Goal: Task Accomplishment & Management: Manage account settings

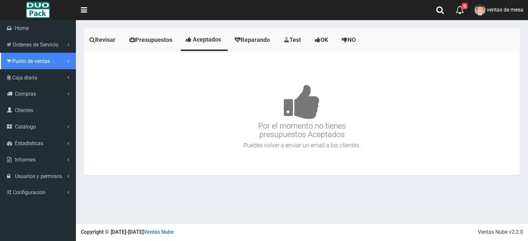
click at [22, 68] on link "Punto de ventas" at bounding box center [38, 61] width 76 height 16
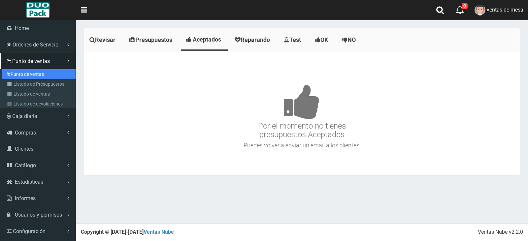
click at [31, 74] on link "Punto de ventas" at bounding box center [39, 74] width 74 height 10
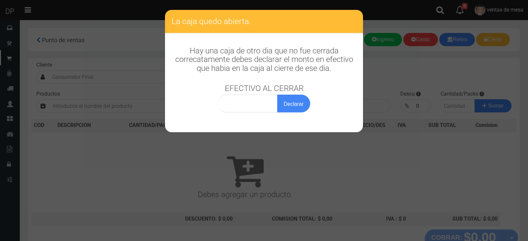
click at [270, 90] on h3 "EFECTIVO AL CERRAR" at bounding box center [264, 88] width 79 height 9
click at [268, 100] on input "0,00" at bounding box center [248, 104] width 60 height 18
type input "1,00"
click at [277, 95] on button "Declarar" at bounding box center [293, 104] width 33 height 18
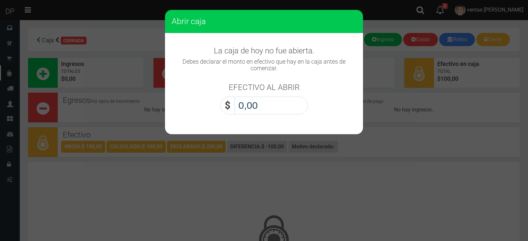
click at [274, 108] on input "0,00" at bounding box center [271, 106] width 74 height 18
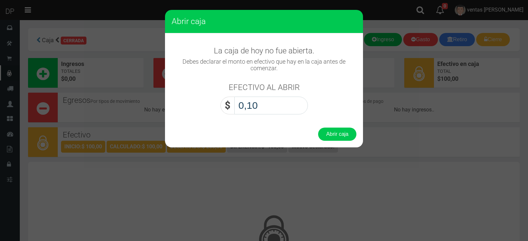
type input "1,00"
click at [318, 128] on button "Abrir caja" at bounding box center [337, 134] width 38 height 13
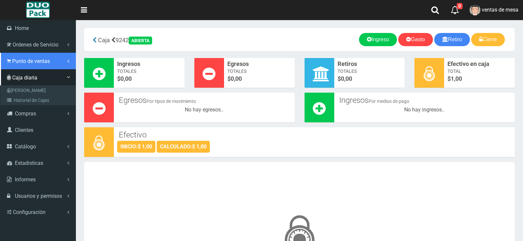
click at [26, 58] on span "Punto de ventas" at bounding box center [31, 61] width 38 height 6
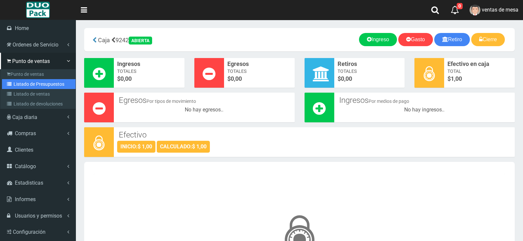
click at [44, 81] on link "Listado de Presupuestos" at bounding box center [39, 84] width 74 height 10
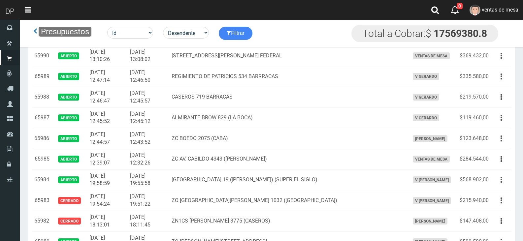
scroll to position [792, 0]
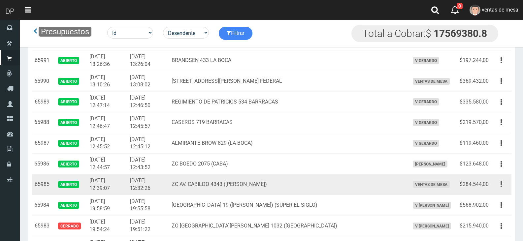
click at [499, 189] on button "button" at bounding box center [501, 185] width 15 height 12
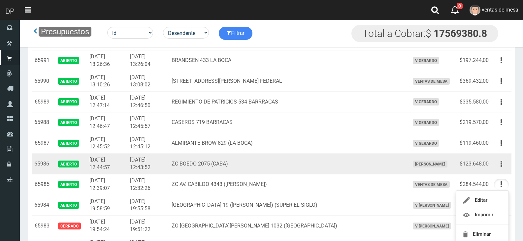
click at [501, 165] on icon "button" at bounding box center [502, 164] width 2 height 12
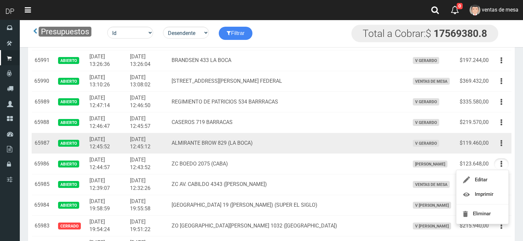
click at [501, 137] on td "Editar Imprimir Eliminar" at bounding box center [501, 143] width 20 height 21
click at [500, 145] on button "button" at bounding box center [501, 144] width 15 height 12
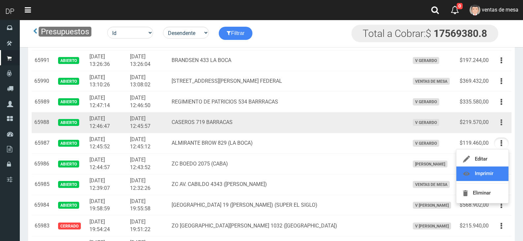
scroll to position [759, 0]
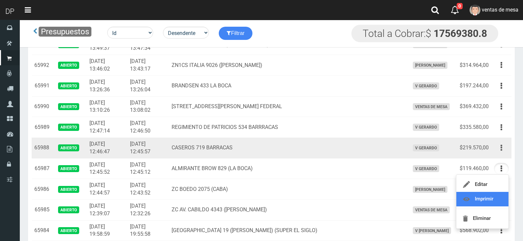
drag, startPoint x: 493, startPoint y: 174, endPoint x: 499, endPoint y: 157, distance: 17.7
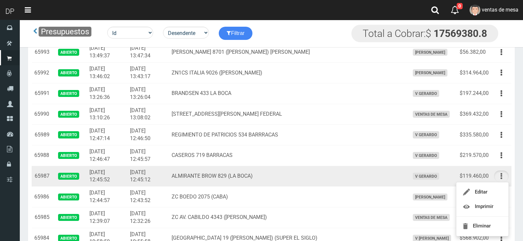
click at [503, 179] on button "button" at bounding box center [501, 177] width 15 height 12
click at [503, 178] on button "button" at bounding box center [501, 177] width 15 height 12
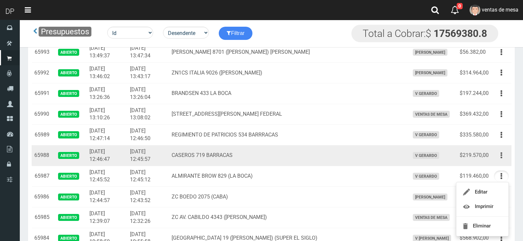
click at [502, 154] on icon "button" at bounding box center [502, 156] width 2 height 12
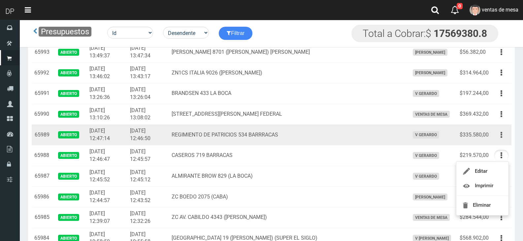
click at [499, 135] on button "button" at bounding box center [501, 135] width 15 height 12
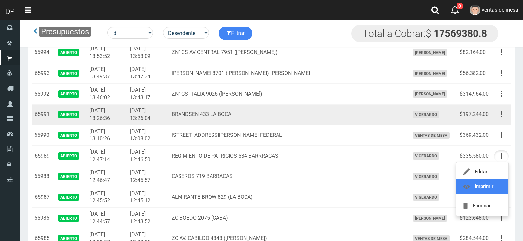
scroll to position [726, 0]
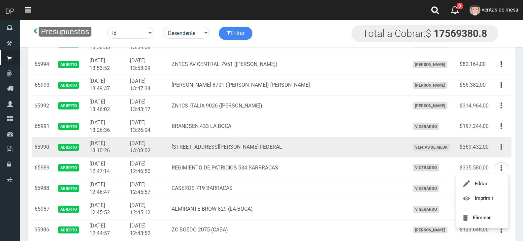
click at [504, 148] on button "button" at bounding box center [501, 148] width 15 height 12
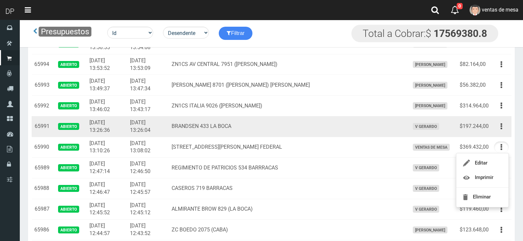
drag, startPoint x: 506, startPoint y: 126, endPoint x: 500, endPoint y: 139, distance: 14.3
click at [505, 127] on button "button" at bounding box center [501, 127] width 15 height 12
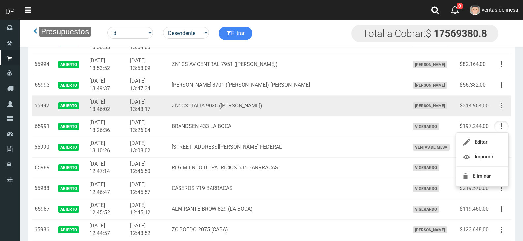
click at [500, 109] on button "button" at bounding box center [501, 106] width 15 height 12
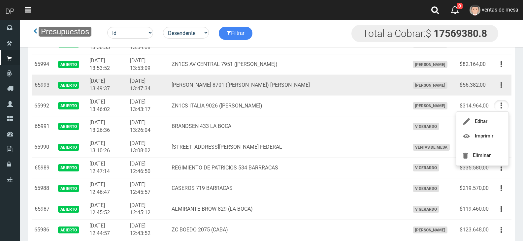
click at [506, 84] on button "button" at bounding box center [501, 86] width 15 height 12
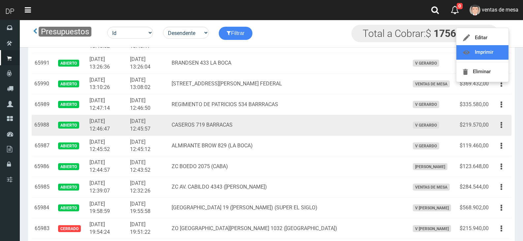
scroll to position [792, 0]
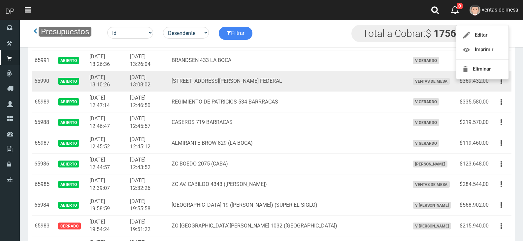
click at [287, 85] on td "AV RICARDO BALBIN 4150 CAP FEDERAL" at bounding box center [288, 81] width 238 height 21
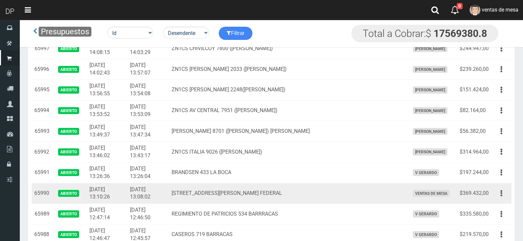
scroll to position [660, 0]
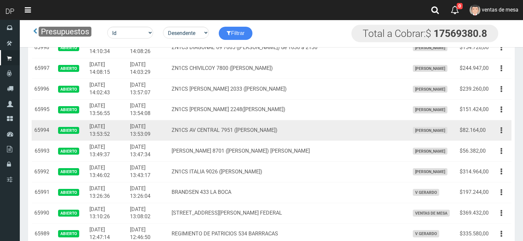
click at [303, 124] on td "ZN1CS AV CENTRAL 7951 (J.L.SUAREZ)" at bounding box center [288, 130] width 238 height 21
click at [503, 136] on button "button" at bounding box center [501, 131] width 15 height 12
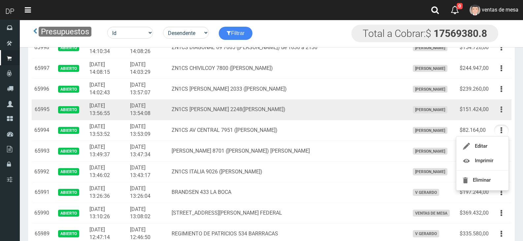
click at [500, 110] on button "button" at bounding box center [501, 110] width 15 height 12
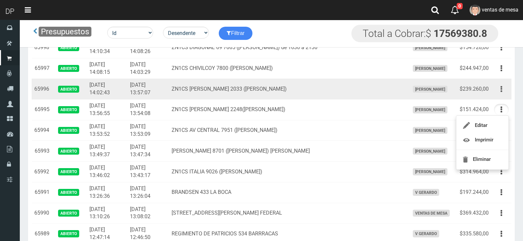
click at [500, 92] on button "button" at bounding box center [501, 89] width 15 height 12
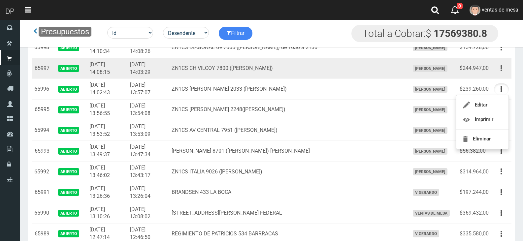
click at [504, 71] on button "button" at bounding box center [501, 69] width 15 height 12
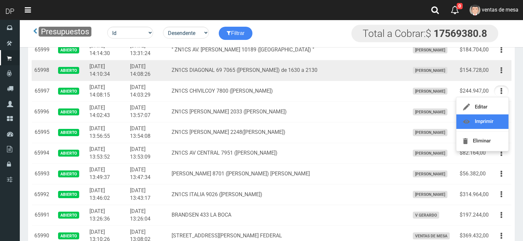
scroll to position [627, 0]
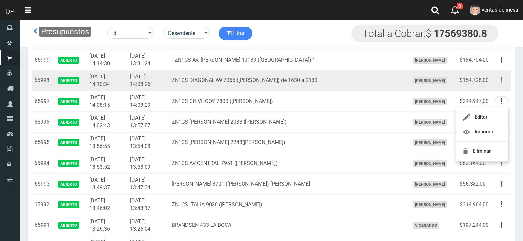
click at [501, 82] on icon "button" at bounding box center [502, 81] width 2 height 12
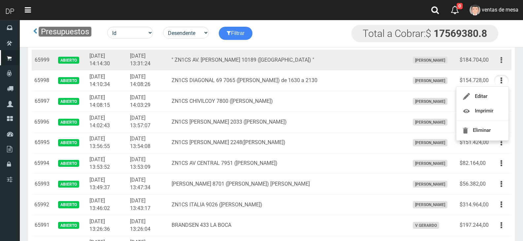
click at [501, 64] on icon "button" at bounding box center [502, 60] width 2 height 12
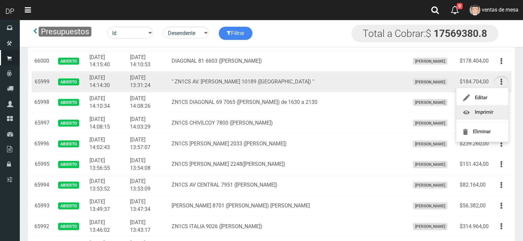
scroll to position [594, 0]
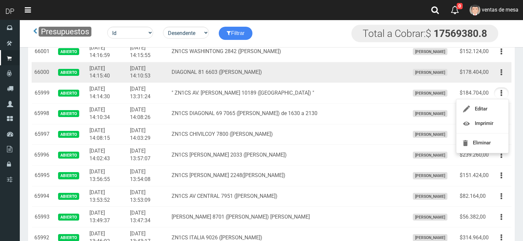
click at [501, 77] on icon "button" at bounding box center [502, 73] width 2 height 12
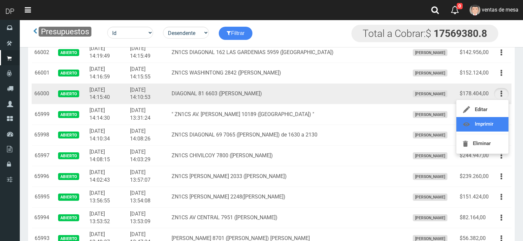
scroll to position [561, 0]
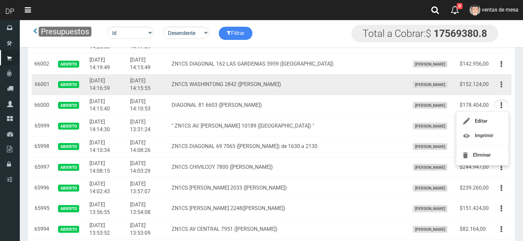
click at [501, 84] on icon "button" at bounding box center [502, 85] width 2 height 12
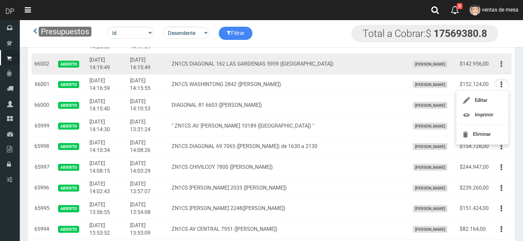
click at [505, 64] on button "button" at bounding box center [501, 64] width 15 height 12
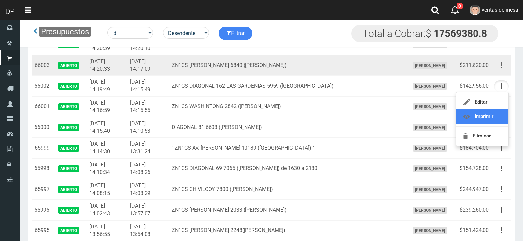
scroll to position [528, 0]
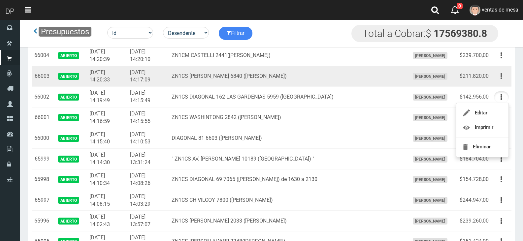
click at [499, 78] on button "button" at bounding box center [501, 77] width 15 height 12
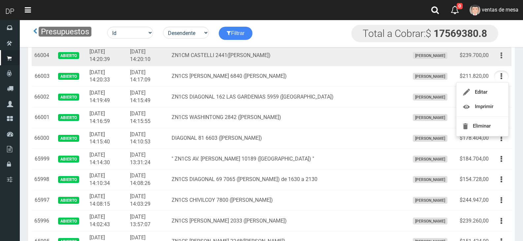
click at [507, 60] on button "button" at bounding box center [501, 56] width 15 height 12
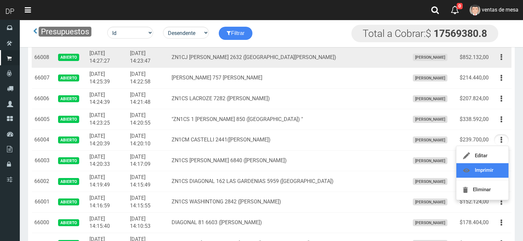
scroll to position [429, 0]
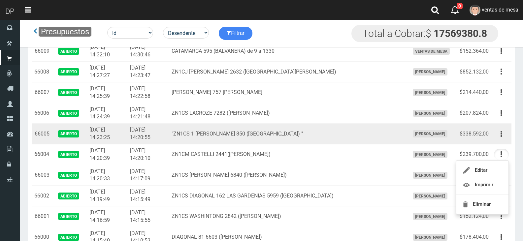
click at [359, 139] on td ""ZN1CS 1 DE MAYO 850 (LOMA HERMOSA) "" at bounding box center [288, 134] width 238 height 21
click at [499, 135] on button "button" at bounding box center [501, 134] width 15 height 12
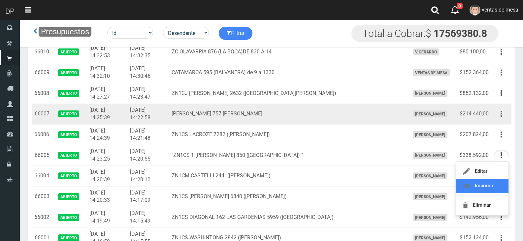
scroll to position [396, 0]
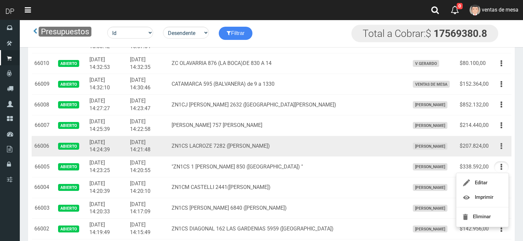
click at [500, 147] on button "button" at bounding box center [501, 147] width 15 height 12
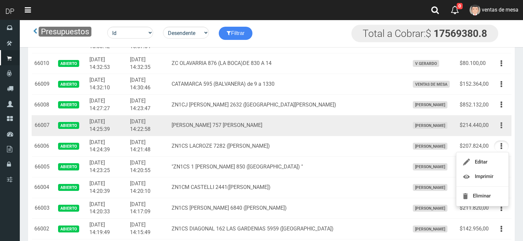
click at [507, 124] on button "button" at bounding box center [501, 126] width 15 height 12
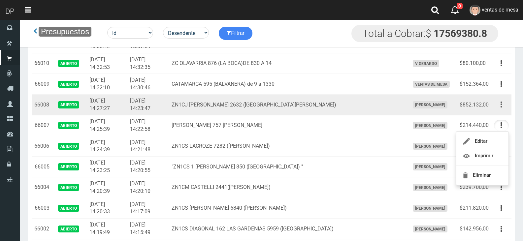
click at [507, 104] on button "button" at bounding box center [501, 105] width 15 height 12
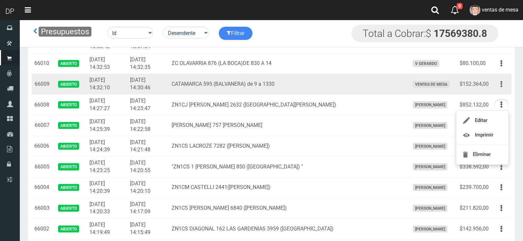
click at [500, 89] on button "button" at bounding box center [501, 85] width 15 height 12
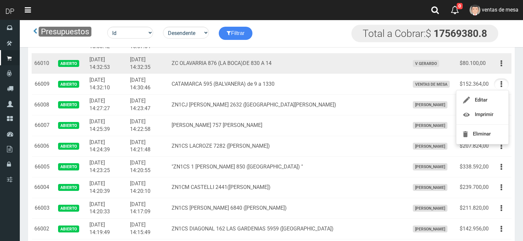
drag, startPoint x: 498, startPoint y: 67, endPoint x: 493, endPoint y: 76, distance: 11.1
click at [498, 67] on button "button" at bounding box center [501, 64] width 15 height 12
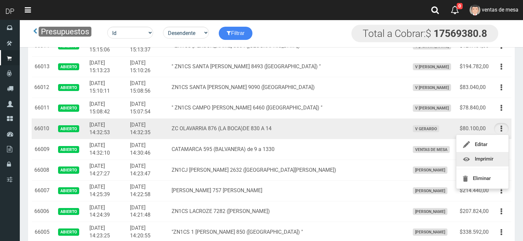
scroll to position [330, 0]
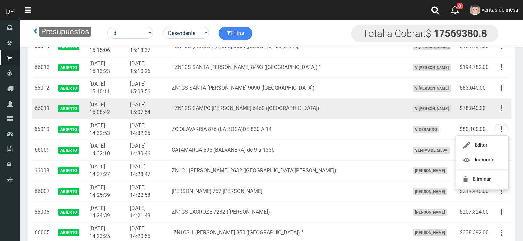
click at [501, 110] on icon "button" at bounding box center [502, 109] width 2 height 12
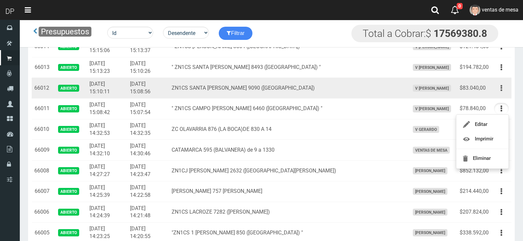
click at [499, 89] on button "button" at bounding box center [501, 88] width 15 height 12
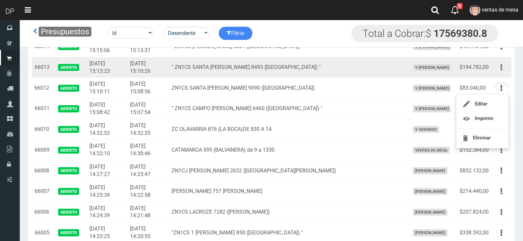
click at [503, 66] on button "button" at bounding box center [501, 68] width 15 height 12
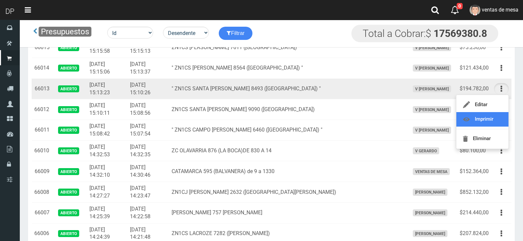
scroll to position [297, 0]
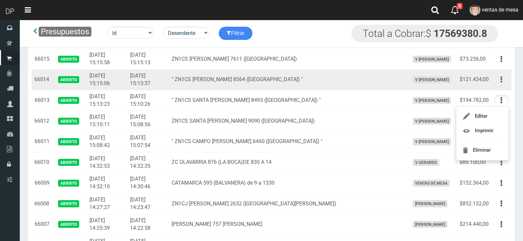
click at [501, 79] on icon "button" at bounding box center [502, 80] width 2 height 12
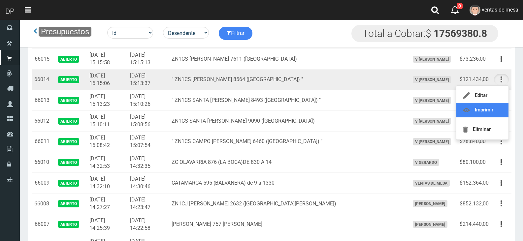
drag, startPoint x: 498, startPoint y: 106, endPoint x: 503, endPoint y: 84, distance: 22.3
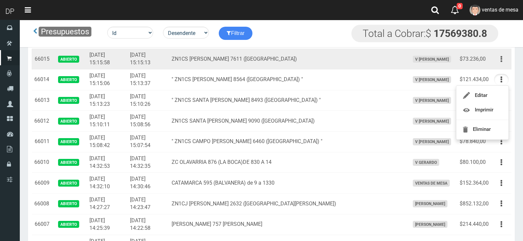
click at [501, 61] on icon "button" at bounding box center [502, 59] width 2 height 12
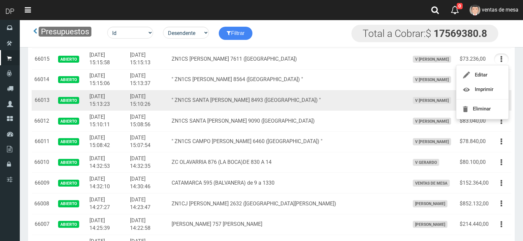
click at [407, 91] on td "V Maria Graciela vargas" at bounding box center [432, 100] width 50 height 21
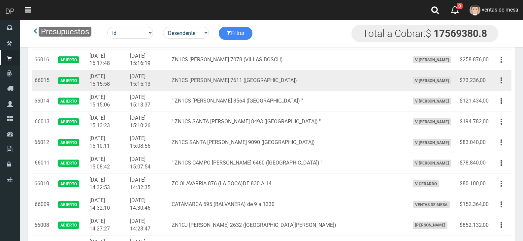
scroll to position [264, 0]
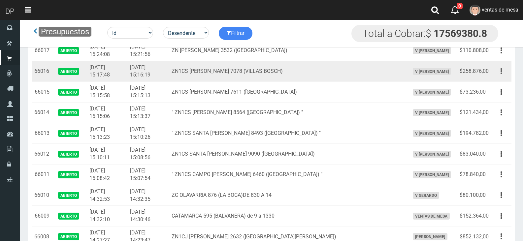
click at [504, 72] on button "button" at bounding box center [501, 72] width 15 height 12
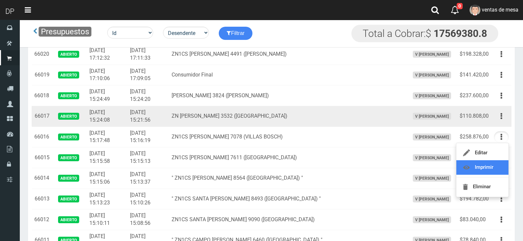
scroll to position [198, 0]
click at [504, 118] on button "button" at bounding box center [501, 117] width 15 height 12
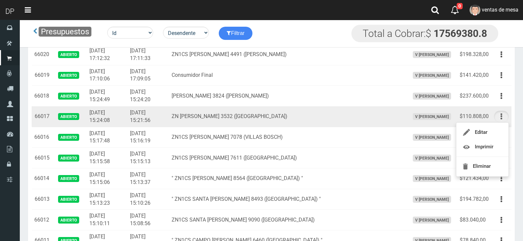
drag, startPoint x: 499, startPoint y: 110, endPoint x: 500, endPoint y: 114, distance: 3.6
click at [499, 110] on td "Editar Imprimir Eliminar" at bounding box center [501, 116] width 20 height 21
click at [500, 115] on button "button" at bounding box center [501, 117] width 15 height 12
click at [497, 119] on button "button" at bounding box center [501, 117] width 15 height 12
drag, startPoint x: 497, startPoint y: 119, endPoint x: 496, endPoint y: 132, distance: 13.6
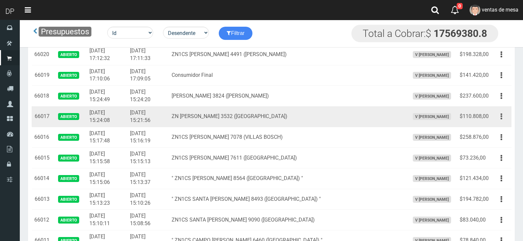
click at [497, 119] on button "button" at bounding box center [501, 117] width 15 height 12
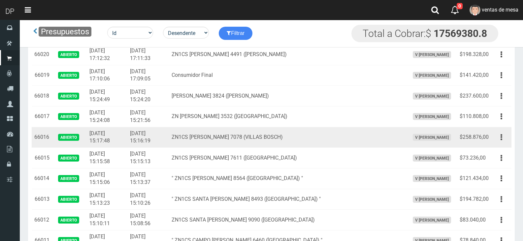
click at [497, 119] on button "button" at bounding box center [501, 117] width 15 height 12
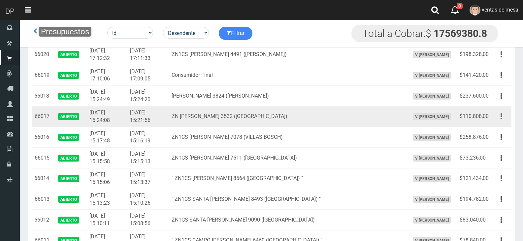
click at [496, 121] on button "button" at bounding box center [501, 117] width 15 height 12
click at [438, 110] on td "V Maria Graciela vargas" at bounding box center [432, 116] width 50 height 21
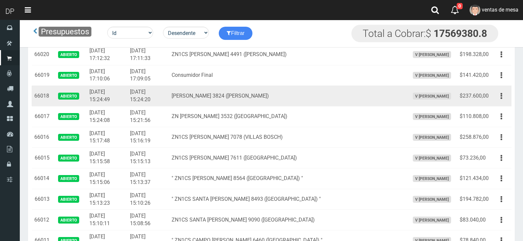
click at [343, 98] on td "ZN MORENO 3824 (BILLINGHURST)" at bounding box center [288, 96] width 238 height 21
click at [457, 92] on td "$237.600,00" at bounding box center [474, 96] width 34 height 21
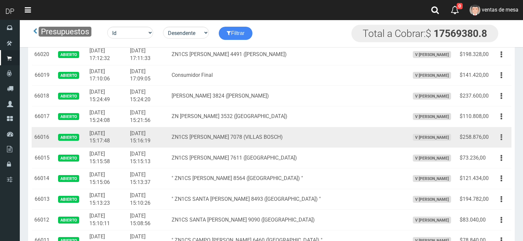
click at [501, 137] on icon "button" at bounding box center [502, 138] width 2 height 12
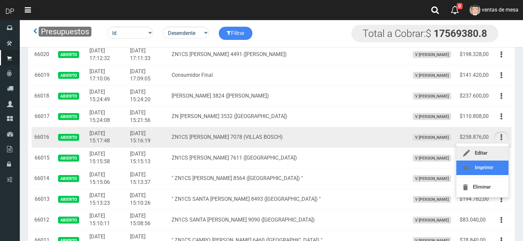
drag, startPoint x: 503, startPoint y: 166, endPoint x: 504, endPoint y: 157, distance: 8.9
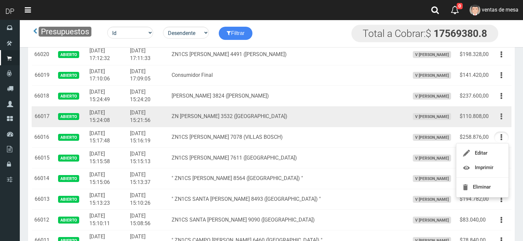
click at [504, 117] on button "button" at bounding box center [501, 117] width 15 height 12
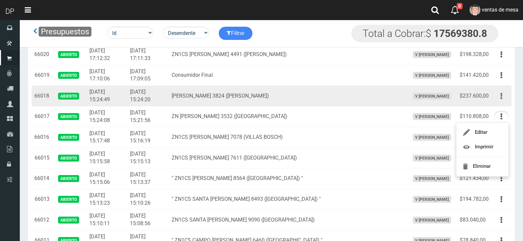
click at [503, 99] on button "button" at bounding box center [501, 96] width 15 height 12
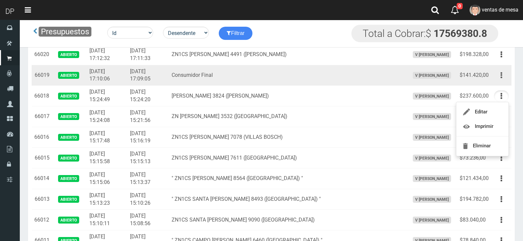
click at [501, 77] on icon "button" at bounding box center [502, 76] width 2 height 12
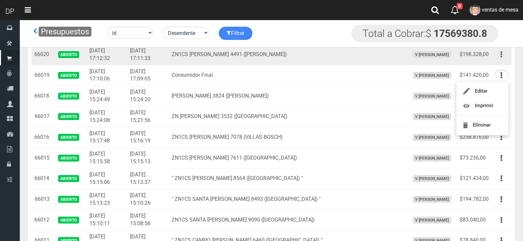
click at [505, 58] on button "button" at bounding box center [501, 55] width 15 height 12
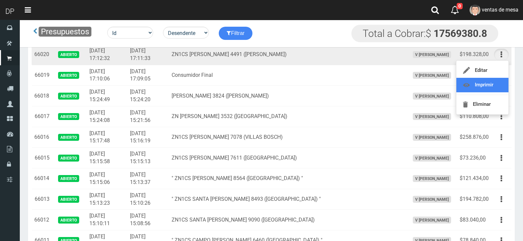
scroll to position [165, 0]
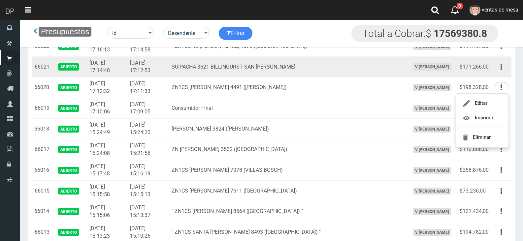
drag, startPoint x: 499, startPoint y: 75, endPoint x: 500, endPoint y: 71, distance: 4.7
click at [499, 75] on td "Editar Imprimir Eliminar" at bounding box center [501, 67] width 20 height 21
click at [500, 70] on button "button" at bounding box center [501, 67] width 15 height 12
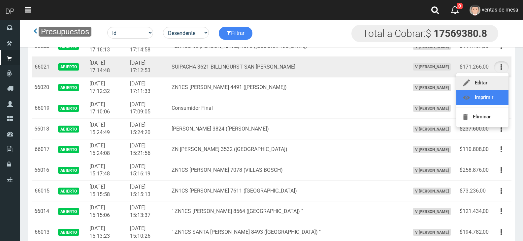
scroll to position [132, 0]
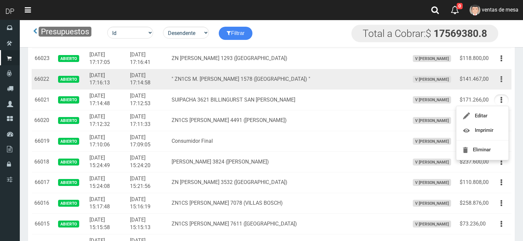
click at [500, 82] on button "button" at bounding box center [501, 80] width 15 height 12
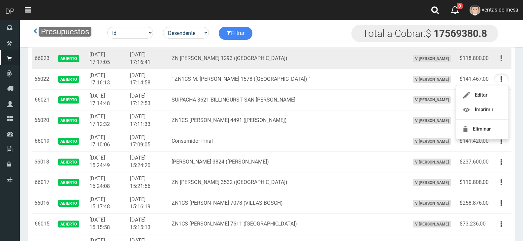
click at [503, 60] on button "button" at bounding box center [501, 59] width 15 height 12
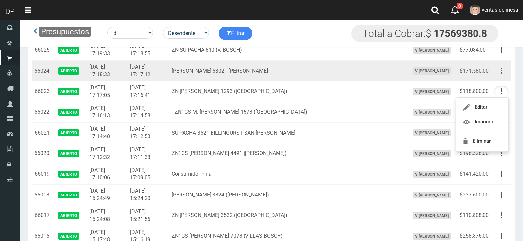
click at [502, 74] on icon "button" at bounding box center [502, 71] width 2 height 12
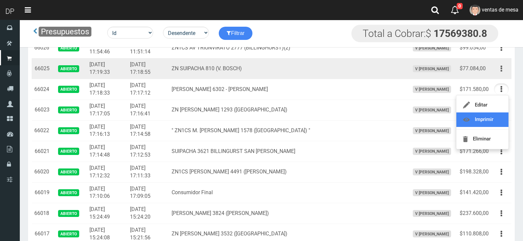
scroll to position [66, 0]
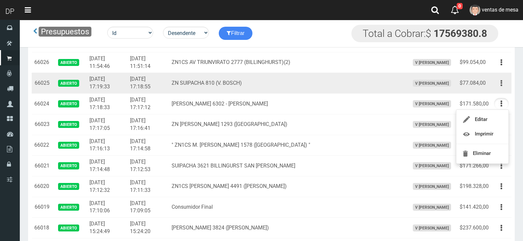
click at [503, 82] on button "button" at bounding box center [501, 84] width 15 height 12
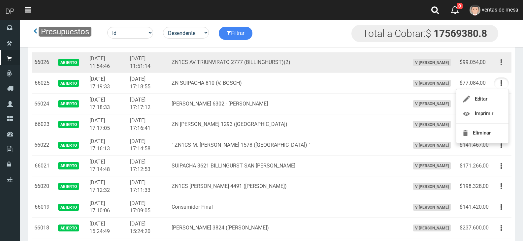
click at [502, 68] on icon "button" at bounding box center [502, 63] width 2 height 12
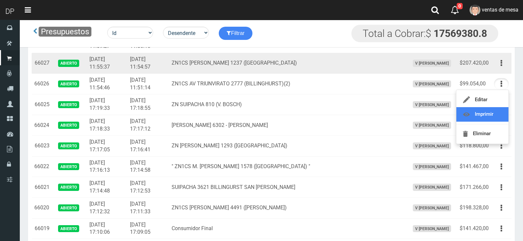
scroll to position [33, 0]
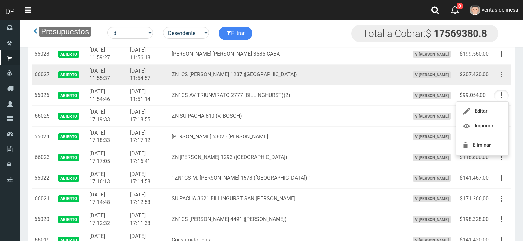
click at [499, 77] on button "button" at bounding box center [501, 75] width 15 height 12
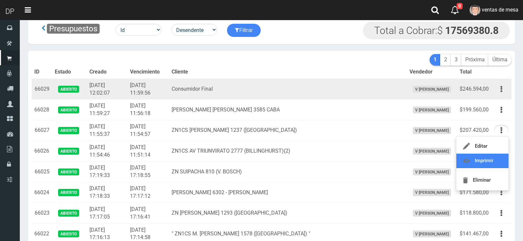
scroll to position [0, 0]
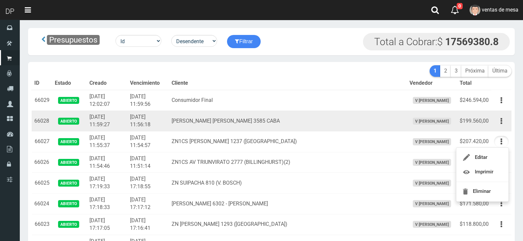
click at [500, 121] on button "button" at bounding box center [501, 121] width 15 height 12
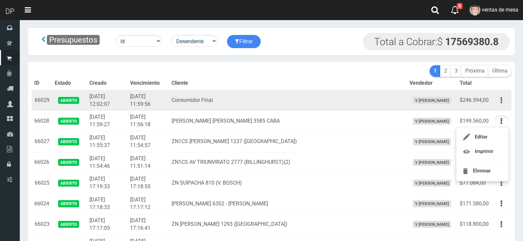
click at [505, 96] on button "button" at bounding box center [501, 101] width 15 height 12
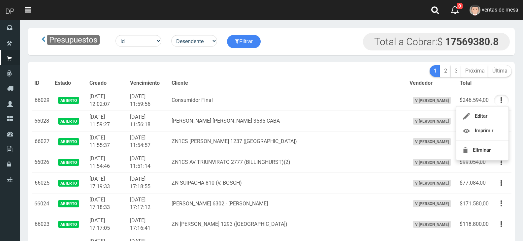
click at [339, 85] on th "Cliente" at bounding box center [288, 83] width 238 height 13
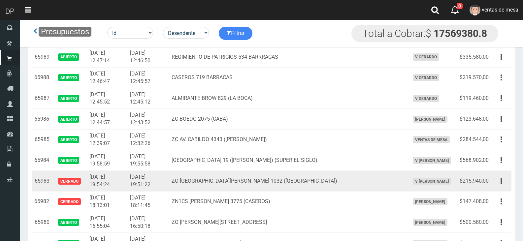
scroll to position [838, 0]
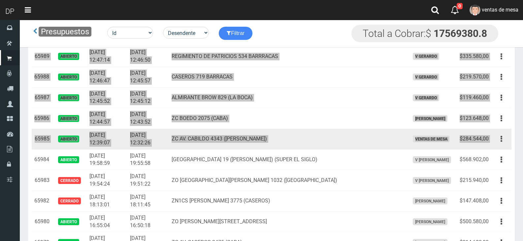
click at [492, 141] on td "Editar Imprimir Eliminar" at bounding box center [501, 139] width 20 height 21
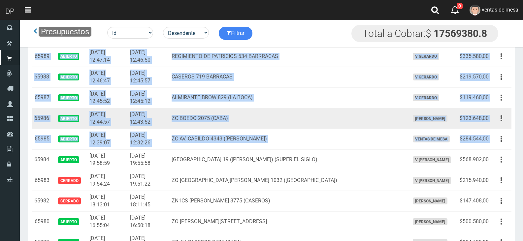
click at [493, 121] on td "Editar Imprimir Eliminar" at bounding box center [501, 118] width 20 height 21
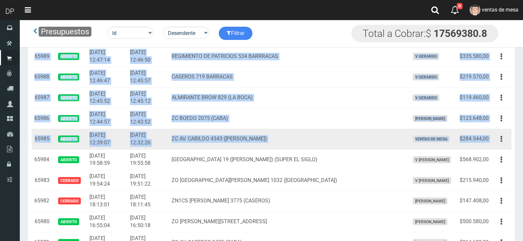
click at [492, 139] on td "Editar Imprimir Eliminar" at bounding box center [501, 139] width 20 height 21
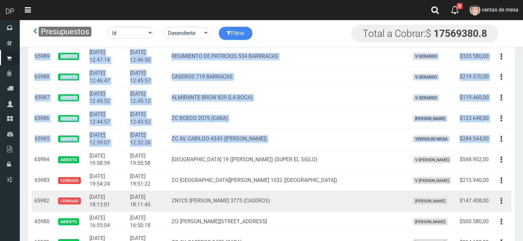
copy tbody "66029 Abierto 2025-08-31 12:02:07 2025-08-31 11:59:56 Consumidor Final V Maria …"
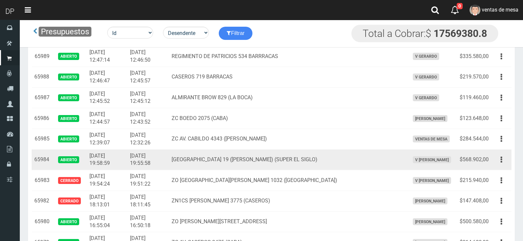
click at [229, 150] on td "RIO DE JANEIRO 19 (PILAR) (SUPER EL SIGLO)" at bounding box center [288, 159] width 238 height 21
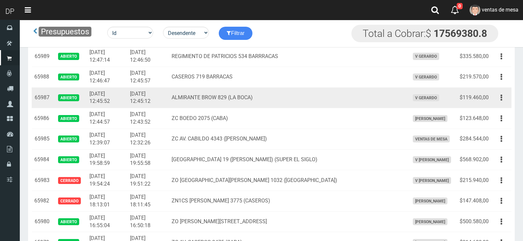
click at [157, 94] on td "2025-08-30 12:45:12" at bounding box center [148, 97] width 42 height 21
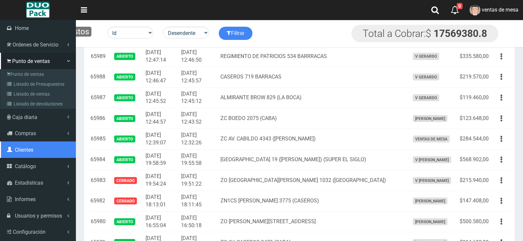
click at [43, 151] on link "Clientes" at bounding box center [38, 150] width 76 height 16
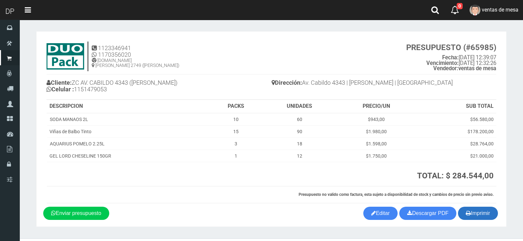
click at [472, 218] on button "Imprimir" at bounding box center [478, 213] width 40 height 13
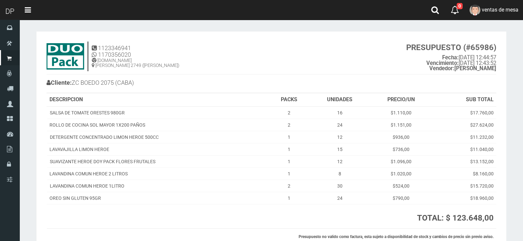
scroll to position [57, 0]
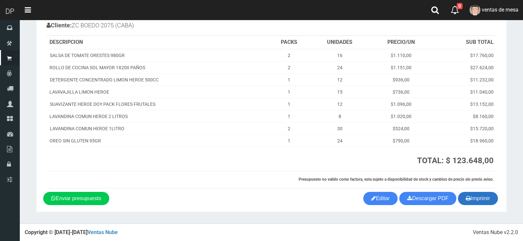
click at [465, 204] on button "Imprimir" at bounding box center [478, 198] width 40 height 13
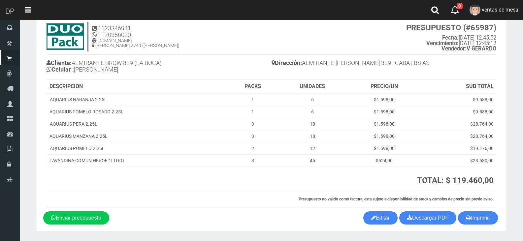
scroll to position [40, 0]
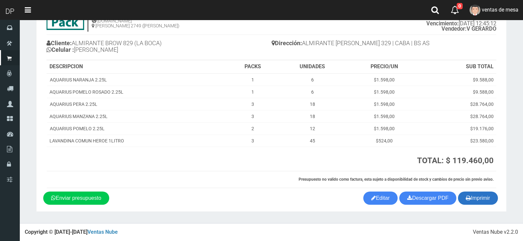
click at [466, 195] on icon "button" at bounding box center [468, 197] width 5 height 9
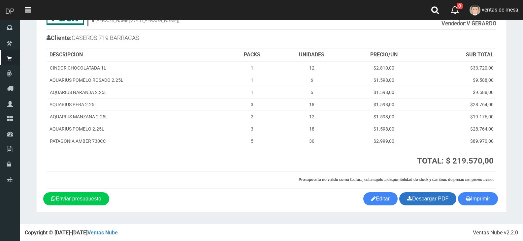
scroll to position [45, 0]
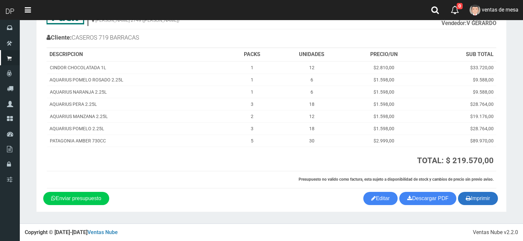
click at [466, 200] on icon "button" at bounding box center [468, 198] width 5 height 9
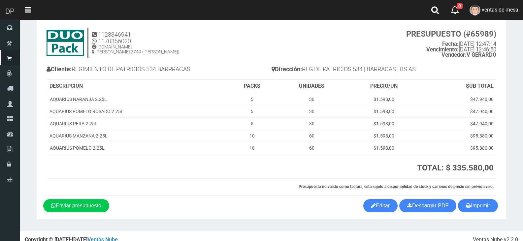
scroll to position [21, 0]
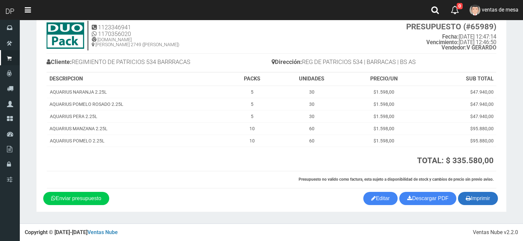
click at [476, 200] on button "Imprimir" at bounding box center [478, 198] width 40 height 13
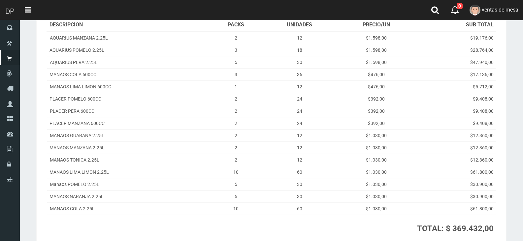
scroll to position [149, 0]
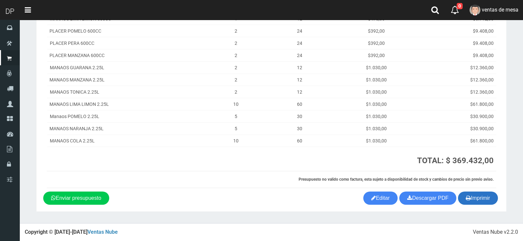
click at [472, 199] on button "Imprimir" at bounding box center [478, 198] width 40 height 13
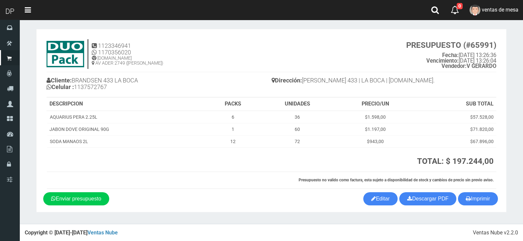
scroll to position [3, 0]
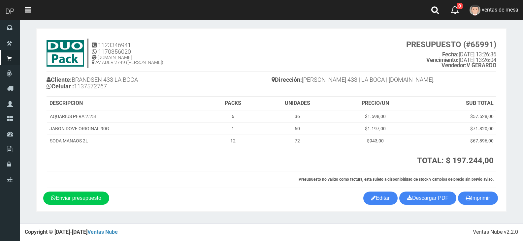
click at [479, 208] on section "1123346941 1170356020 WWW.DUOPACKS.COM.AR AV ADER 2749 (MUNRO) PRESUPUESTO (#65…" at bounding box center [271, 119] width 470 height 183
click at [478, 203] on button "Imprimir" at bounding box center [478, 198] width 40 height 13
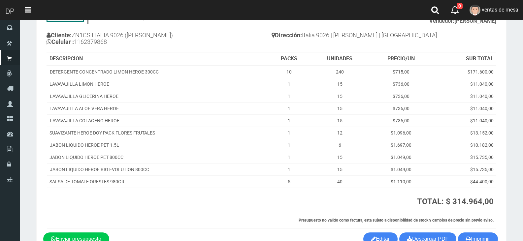
scroll to position [88, 0]
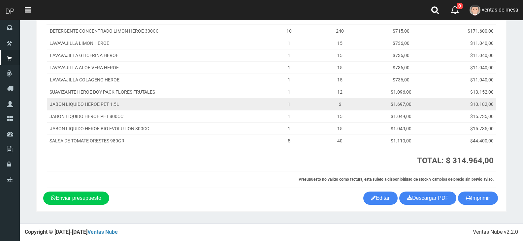
click at [442, 106] on td "$10.182,00" at bounding box center [465, 104] width 64 height 12
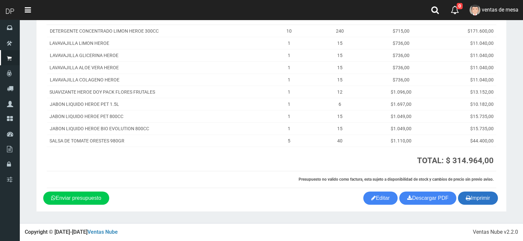
click at [485, 197] on button "Imprimir" at bounding box center [478, 198] width 40 height 13
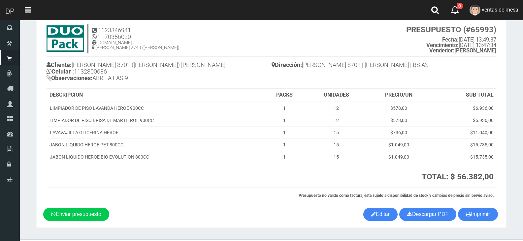
scroll to position [34, 0]
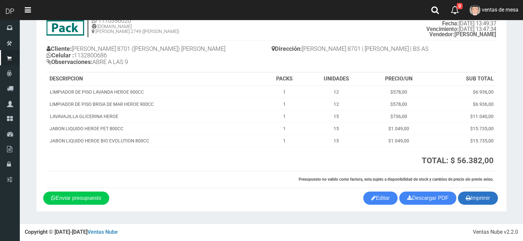
click at [482, 199] on button "Imprimir" at bounding box center [478, 198] width 40 height 13
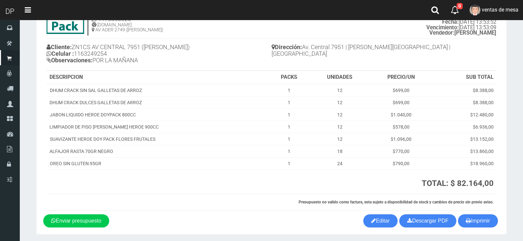
scroll to position [58, 0]
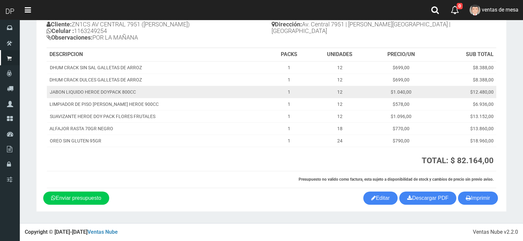
drag, startPoint x: 426, startPoint y: 81, endPoint x: 424, endPoint y: 89, distance: 9.0
click at [426, 81] on td "$699,00" at bounding box center [401, 80] width 63 height 12
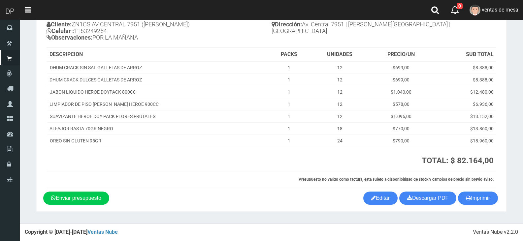
click at [472, 185] on th "Presupuesto no valido como factura, esta sujeto a disponibilidad de stock y cam…" at bounding box center [271, 179] width 449 height 17
click at [475, 196] on button "Imprimir" at bounding box center [478, 198] width 40 height 13
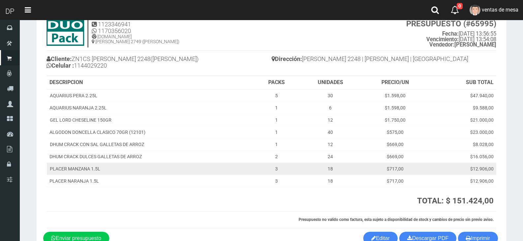
scroll to position [64, 0]
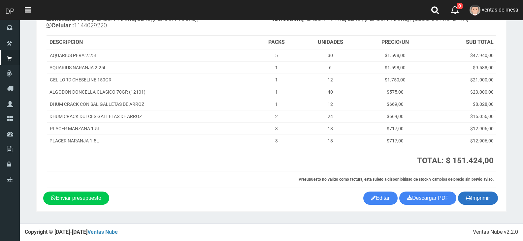
click at [477, 197] on button "Imprimir" at bounding box center [478, 198] width 40 height 13
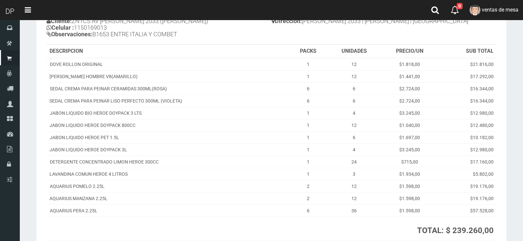
scroll to position [132, 0]
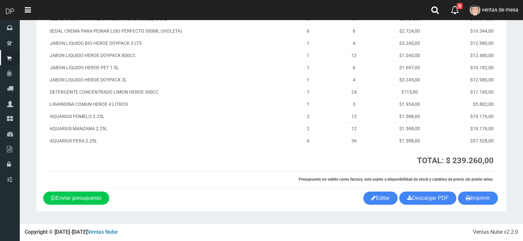
click at [469, 188] on table "DESCRIPCION PACKS UNIDADES PRECIO/UN SUB TOTAL DOVE ROLLON ORIGINAL 1 12 $1.818…" at bounding box center [272, 82] width 450 height 214
click at [314, 168] on th at bounding box center [187, 159] width 280 height 24
click at [467, 199] on icon "button" at bounding box center [468, 197] width 5 height 9
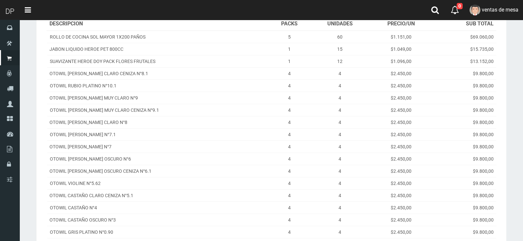
scroll to position [186, 0]
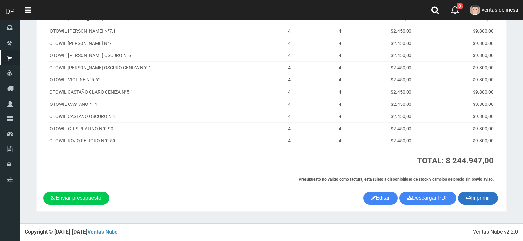
drag, startPoint x: 480, startPoint y: 197, endPoint x: 471, endPoint y: 197, distance: 9.2
click at [480, 197] on button "Imprimir" at bounding box center [478, 198] width 40 height 13
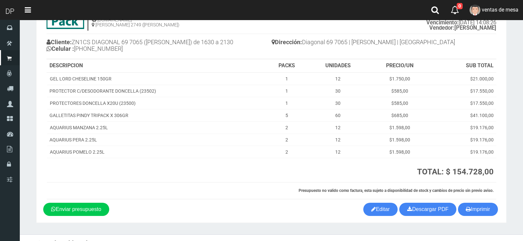
scroll to position [52, 0]
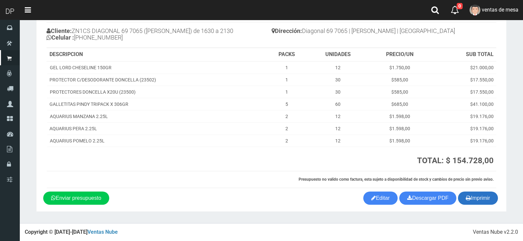
click at [475, 197] on button "Imprimir" at bounding box center [478, 198] width 40 height 13
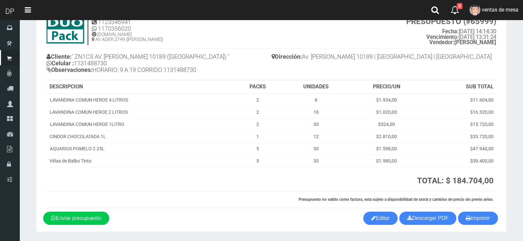
scroll to position [46, 0]
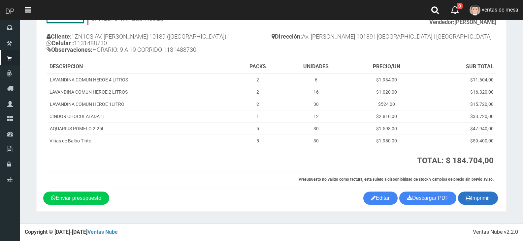
click at [488, 199] on button "Imprimir" at bounding box center [478, 198] width 40 height 13
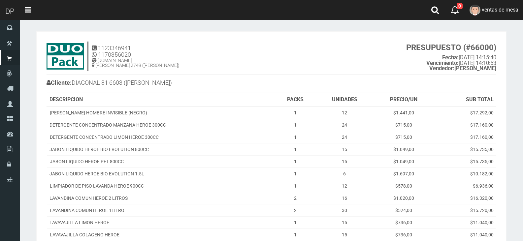
scroll to position [99, 0]
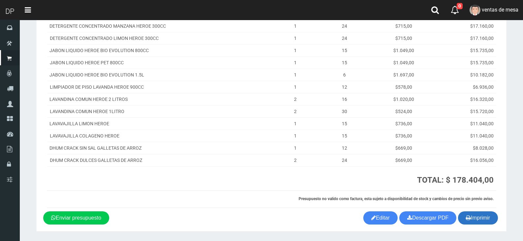
click at [483, 216] on button "Imprimir" at bounding box center [478, 218] width 40 height 13
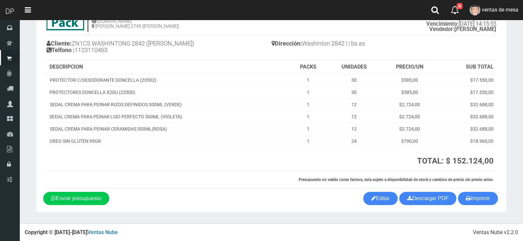
scroll to position [40, 0]
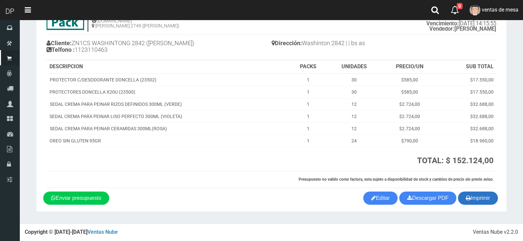
click at [493, 203] on button "Imprimir" at bounding box center [478, 198] width 40 height 13
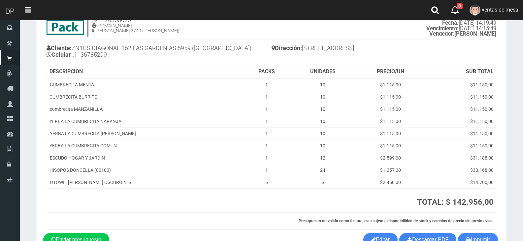
scroll to position [76, 0]
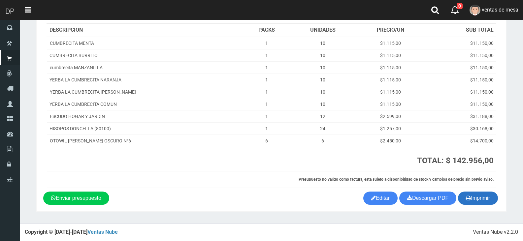
click at [474, 199] on button "Imprimir" at bounding box center [478, 198] width 40 height 13
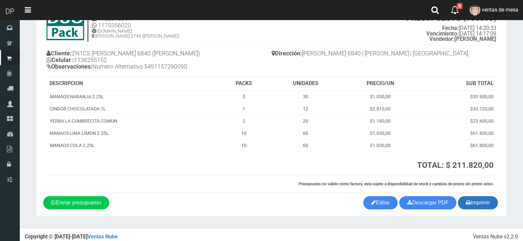
scroll to position [34, 0]
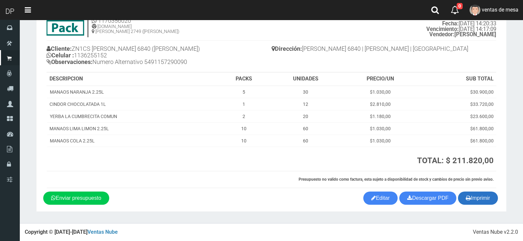
click at [485, 204] on button "Imprimir" at bounding box center [478, 198] width 40 height 13
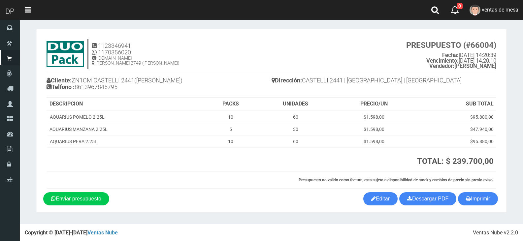
scroll to position [3, 0]
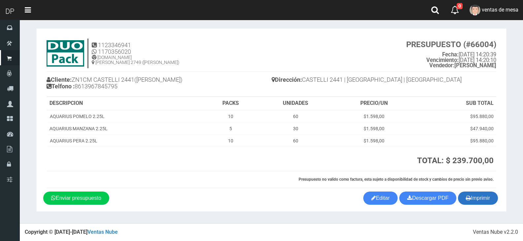
click at [469, 204] on button "Imprimir" at bounding box center [478, 198] width 40 height 13
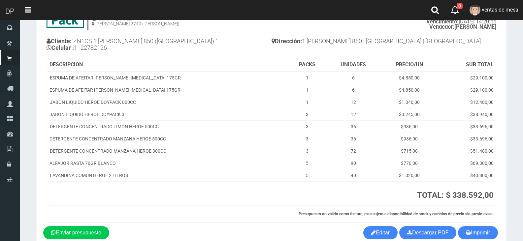
scroll to position [76, 0]
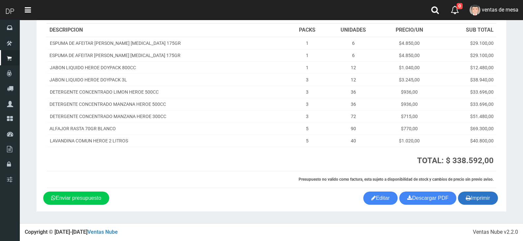
click at [477, 198] on button "Imprimir" at bounding box center [478, 198] width 40 height 13
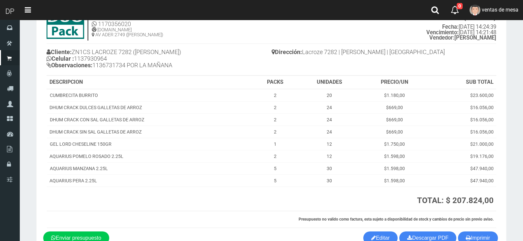
scroll to position [71, 0]
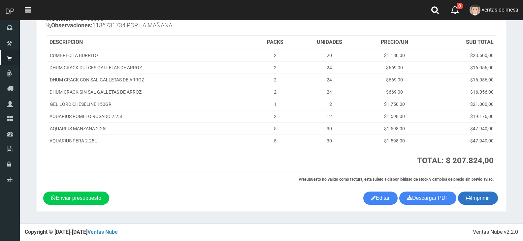
click at [479, 196] on button "Imprimir" at bounding box center [478, 198] width 40 height 13
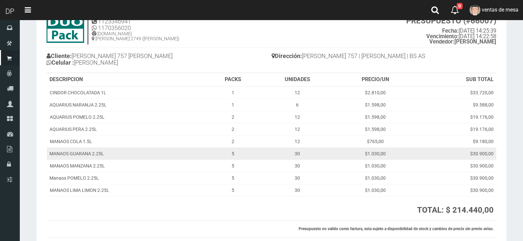
scroll to position [76, 0]
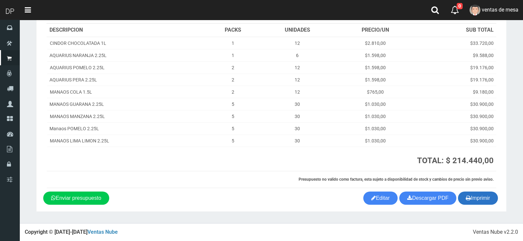
drag, startPoint x: 446, startPoint y: 107, endPoint x: 478, endPoint y: 205, distance: 103.6
click at [446, 107] on td "$30.900,00" at bounding box center [455, 104] width 81 height 12
click at [477, 201] on button "Imprimir" at bounding box center [478, 198] width 40 height 13
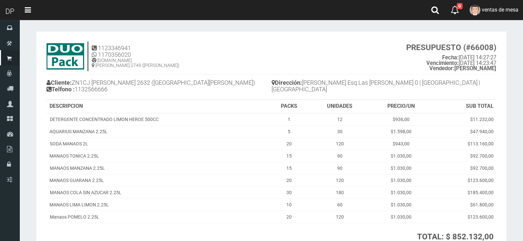
scroll to position [76, 0]
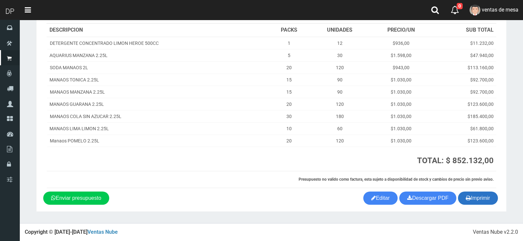
click at [471, 202] on button "Imprimir" at bounding box center [478, 198] width 40 height 13
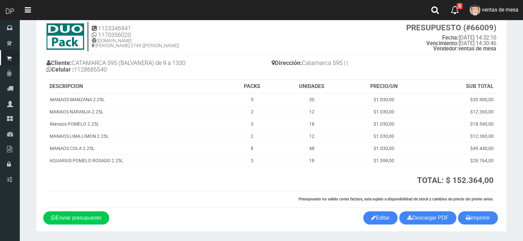
scroll to position [40, 0]
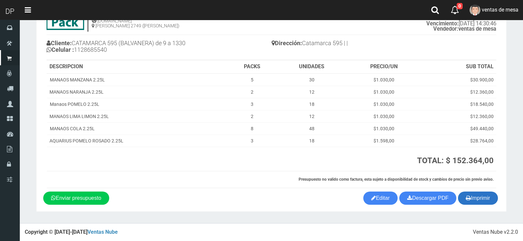
click at [469, 200] on icon "button" at bounding box center [468, 197] width 5 height 9
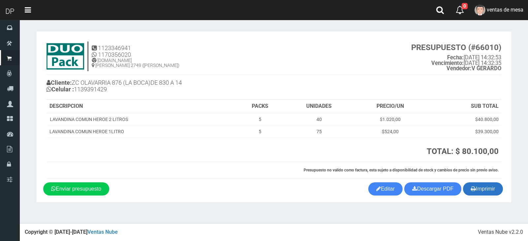
click at [469, 183] on button "Imprimir" at bounding box center [483, 188] width 40 height 13
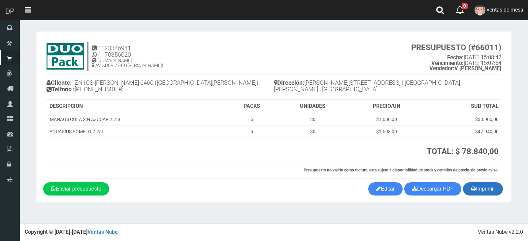
click at [471, 185] on icon "button" at bounding box center [473, 188] width 5 height 9
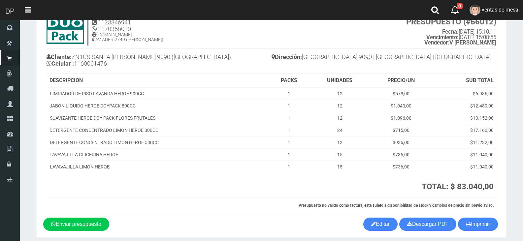
scroll to position [52, 0]
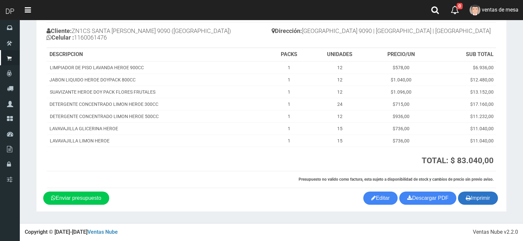
click at [485, 199] on button "Imprimir" at bounding box center [478, 198] width 40 height 13
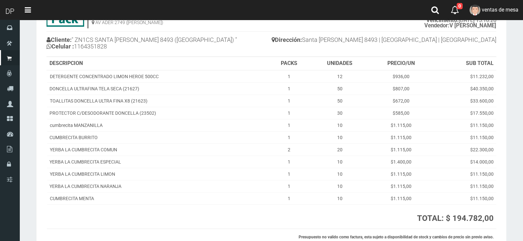
scroll to position [101, 0]
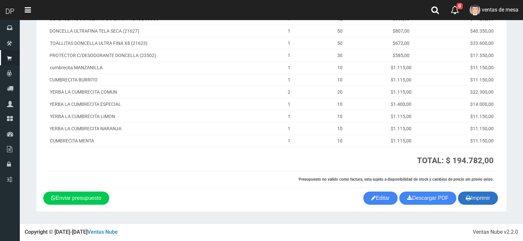
click at [477, 194] on button "Imprimir" at bounding box center [478, 198] width 40 height 13
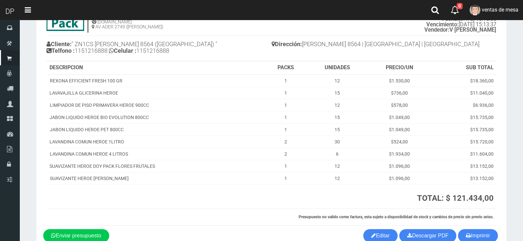
scroll to position [76, 0]
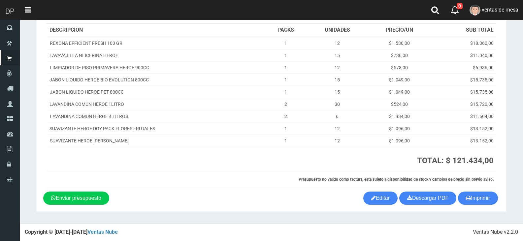
click at [483, 191] on div "1123346941 1170356020 [DOMAIN_NAME] AV ADER 2749 ([PERSON_NAME]) PRESUPUESTO (#…" at bounding box center [271, 77] width 456 height 230
click at [482, 194] on button "Imprimir" at bounding box center [478, 198] width 40 height 13
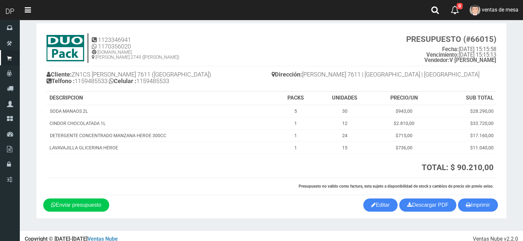
scroll to position [15, 0]
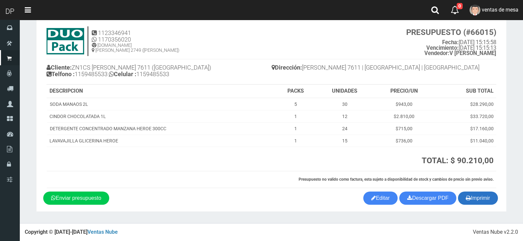
click at [488, 198] on button "Imprimir" at bounding box center [478, 198] width 40 height 13
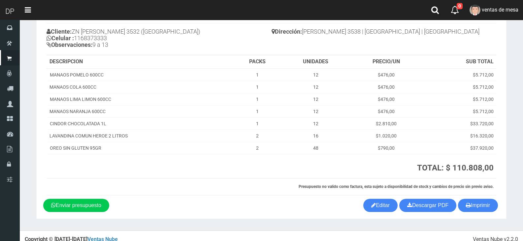
scroll to position [58, 0]
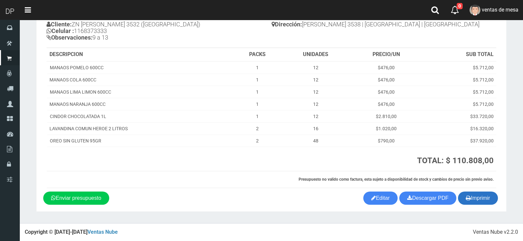
click at [488, 193] on button "Imprimir" at bounding box center [478, 198] width 40 height 13
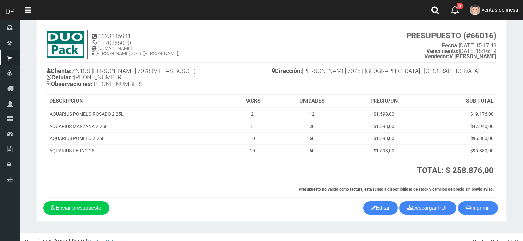
scroll to position [22, 0]
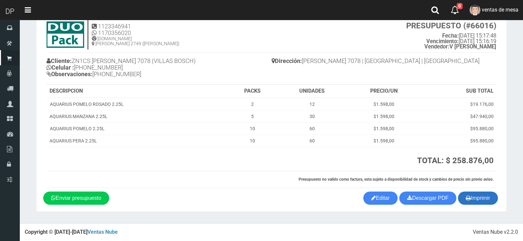
click at [477, 202] on button "Imprimir" at bounding box center [478, 198] width 40 height 13
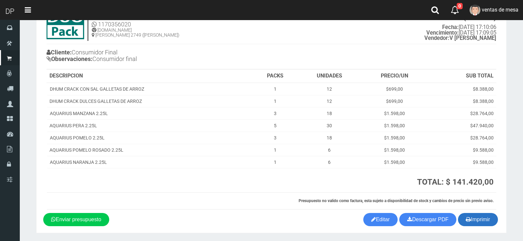
scroll to position [52, 0]
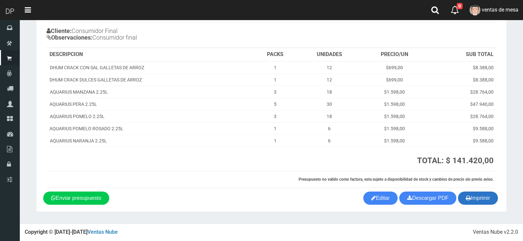
click at [482, 194] on button "Imprimir" at bounding box center [478, 198] width 40 height 13
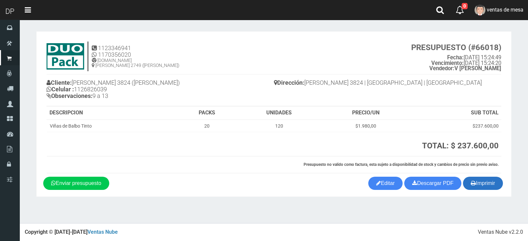
click at [466, 186] on button "Imprimir" at bounding box center [483, 183] width 40 height 13
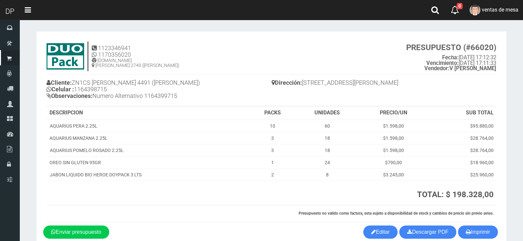
click at [321, 112] on th "UNIDADES" at bounding box center [327, 113] width 64 height 13
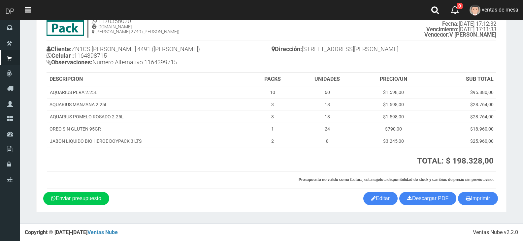
scroll to position [34, 0]
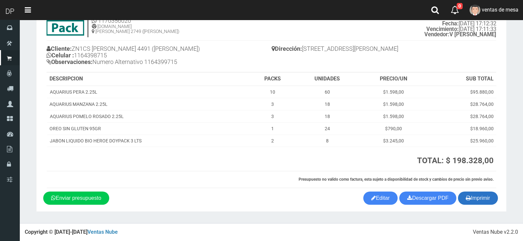
click at [471, 205] on button "Imprimir" at bounding box center [478, 198] width 40 height 13
drag, startPoint x: 471, startPoint y: 205, endPoint x: 361, endPoint y: 179, distance: 112.2
click at [471, 205] on button "Imprimir" at bounding box center [478, 198] width 40 height 13
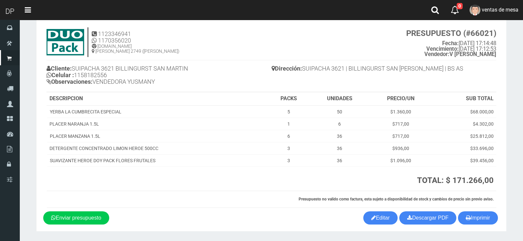
scroll to position [34, 0]
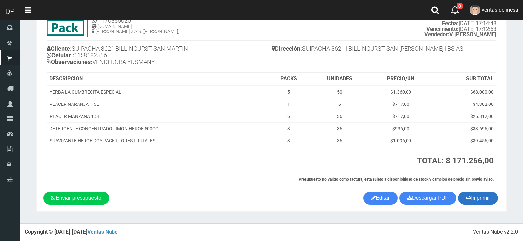
click at [468, 200] on icon "button" at bounding box center [468, 197] width 5 height 9
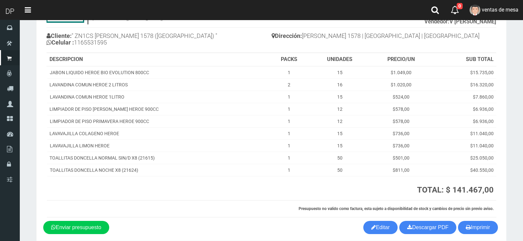
scroll to position [76, 0]
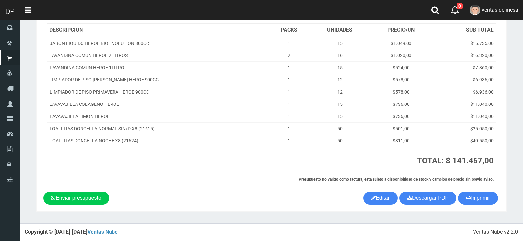
click at [493, 205] on section "1123346941 1170356020 WWW.DUOPACKS.COM.AR AV ADER 2749 (MUNRO) PRESUPUESTO (#66…" at bounding box center [271, 83] width 470 height 257
click at [490, 203] on button "Imprimir" at bounding box center [478, 198] width 40 height 13
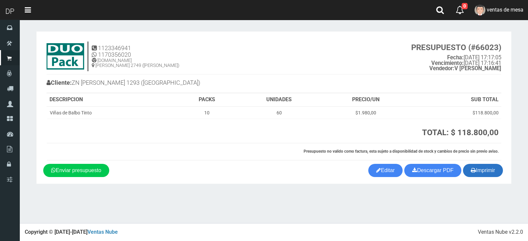
click at [479, 164] on button "Imprimir" at bounding box center [483, 170] width 40 height 13
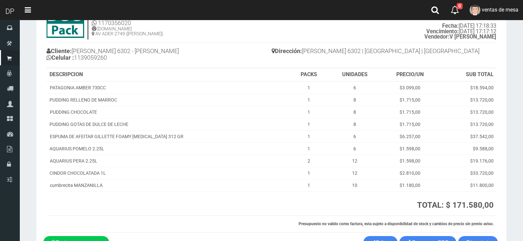
scroll to position [76, 0]
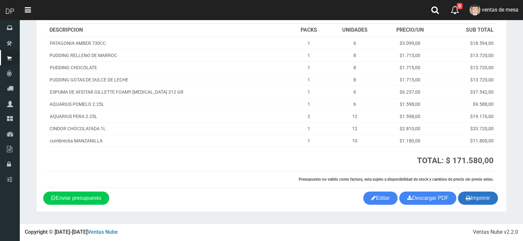
click at [464, 199] on button "Imprimir" at bounding box center [478, 198] width 40 height 13
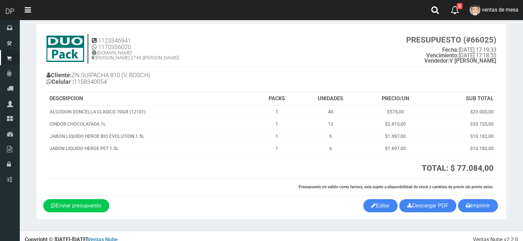
scroll to position [15, 0]
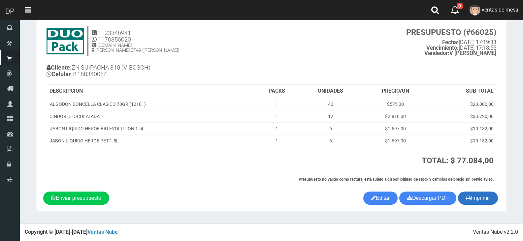
click at [486, 200] on button "Imprimir" at bounding box center [478, 198] width 40 height 13
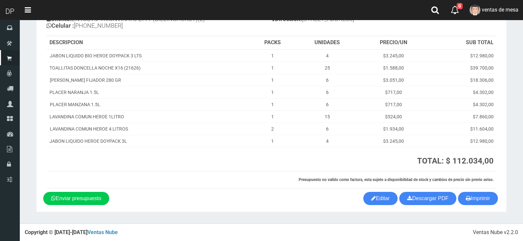
scroll to position [64, 0]
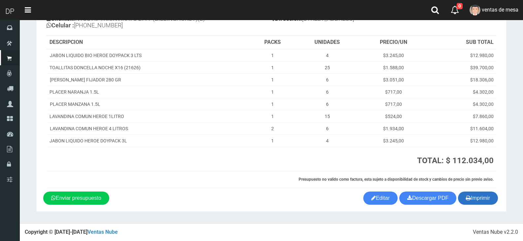
click at [483, 197] on button "Imprimir" at bounding box center [478, 198] width 40 height 13
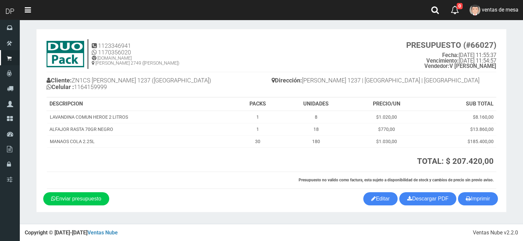
scroll to position [3, 0]
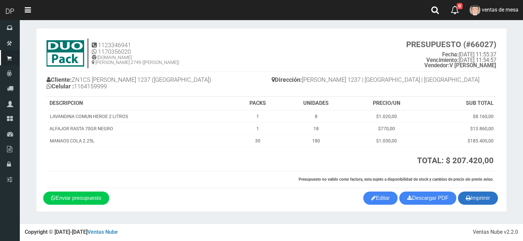
click at [477, 200] on button "Imprimir" at bounding box center [478, 198] width 40 height 13
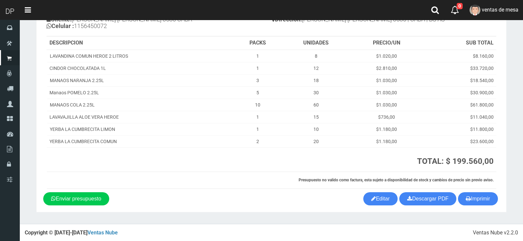
scroll to position [64, 0]
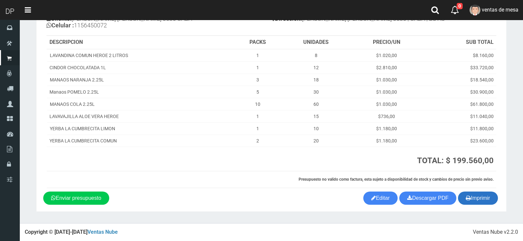
click at [458, 196] on button "Imprimir" at bounding box center [478, 198] width 40 height 13
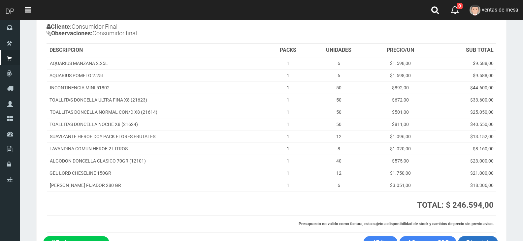
scroll to position [101, 0]
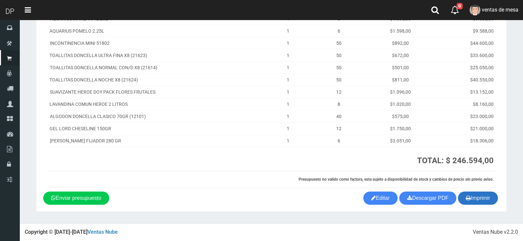
click at [469, 196] on icon "button" at bounding box center [468, 197] width 5 height 9
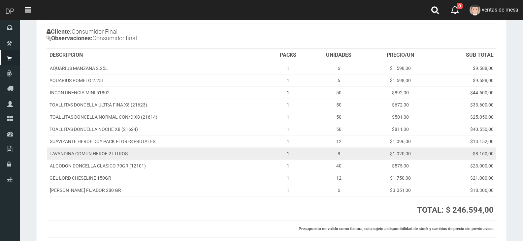
scroll to position [0, 0]
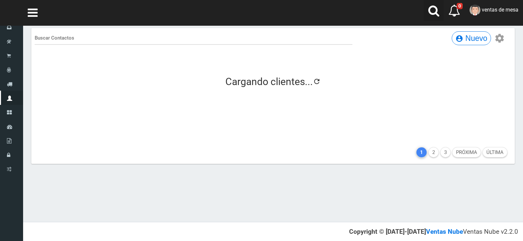
click at [427, 10] on link at bounding box center [434, 10] width 20 height 21
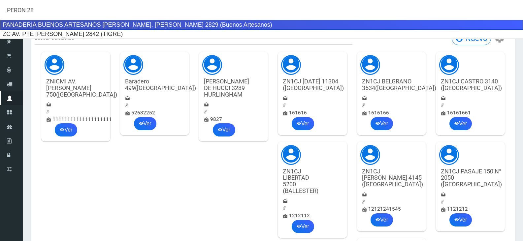
click at [174, 27] on div "PANADERIA BUENOS ARTESANOS Gabriel. Eva Peron 2829 (Buenos Artesanos)" at bounding box center [261, 25] width 523 height 10
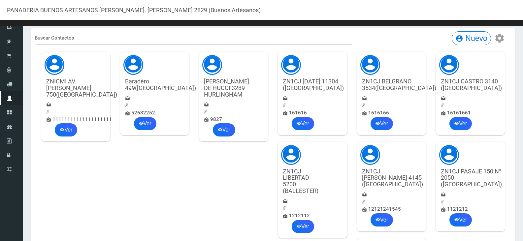
type input "PANADERIA BUENOS ARTESANOS Gabriel. Eva Peron 2829 (Buenos Artesanos)"
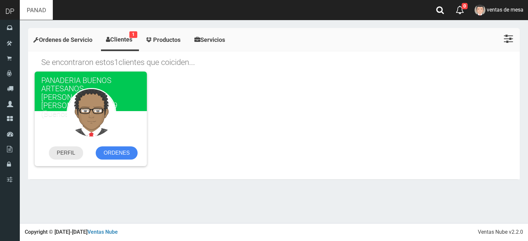
click at [76, 156] on link "PERFIL" at bounding box center [66, 153] width 34 height 13
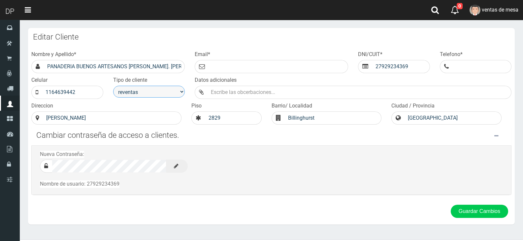
click at [177, 93] on select "venta publico Sup chinos reventas" at bounding box center [149, 92] width 72 height 12
click at [113, 86] on select "venta publico Sup chinos reventas" at bounding box center [149, 92] width 72 height 12
click at [172, 95] on select "venta publico Sup chinos reventas" at bounding box center [149, 92] width 72 height 12
select select "2"
click at [113, 86] on select "venta publico Sup chinos reventas" at bounding box center [149, 92] width 72 height 12
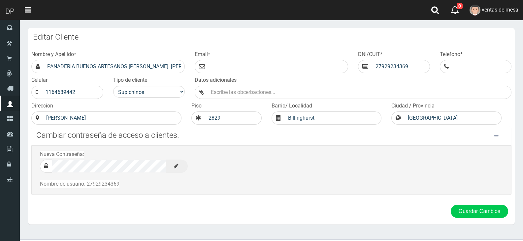
click at [105, 95] on div "Celular 1164639442" at bounding box center [67, 88] width 82 height 22
click at [98, 89] on input "1164639442" at bounding box center [72, 92] width 61 height 13
type input "113260-6616"
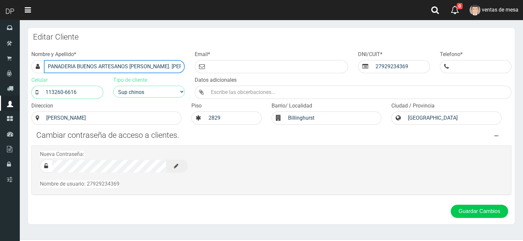
click at [118, 64] on input "PANADERIA BUENOS ARTESANOS [PERSON_NAME]. [PERSON_NAME] 2829 (Buenos Artesanos)" at bounding box center [114, 66] width 141 height 13
click at [129, 64] on input "PANADERIA BUENOS ARTESANOS [PERSON_NAME]. [PERSON_NAME] 2829 (Buenos Artesanos)" at bounding box center [114, 66] width 141 height 13
click at [140, 64] on input "PANADERIA BUENOS ARTESANOS [PERSON_NAME]. [PERSON_NAME] 2829 (Buenos Artesanos)" at bounding box center [114, 66] width 141 height 13
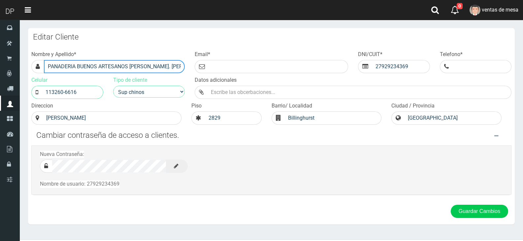
click at [140, 64] on input "PANADERIA BUENOS ARTESANOS [PERSON_NAME]. [PERSON_NAME] 2829 (Buenos Artesanos)" at bounding box center [114, 66] width 141 height 13
click at [140, 64] on input "PANADERIA BUENOS ARTESANOS Gabriel. Eva Peron 2829 (Buenos Artesanos)" at bounding box center [114, 66] width 141 height 13
click at [138, 64] on input "PANADERIA BUENOS ARTESANOS Gabriel. Eva Peron 2829 (Buenos Artesanos)" at bounding box center [114, 66] width 141 height 13
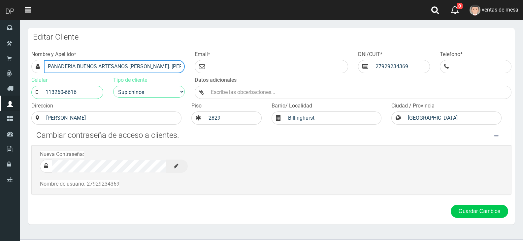
click at [138, 64] on input "PANADERIA BUENOS ARTESANOS Gabriel. Eva Peron 2829 (Buenos Artesanos)" at bounding box center [114, 66] width 141 height 13
drag, startPoint x: 150, startPoint y: 66, endPoint x: 45, endPoint y: 66, distance: 104.9
click at [45, 66] on input "PANADERIA BUENOS ARTESANOS Gabriel. Eva Peron 2829 (Buenos Artesanos)" at bounding box center [114, 66] width 141 height 13
drag, startPoint x: 87, startPoint y: 64, endPoint x: 169, endPoint y: 76, distance: 82.7
click at [169, 76] on div "Nombre y Apellido * Eva Peron 2829 (Buenos Artesanos) Email * DNI/CUIT * 279292…" at bounding box center [271, 87] width 490 height 77
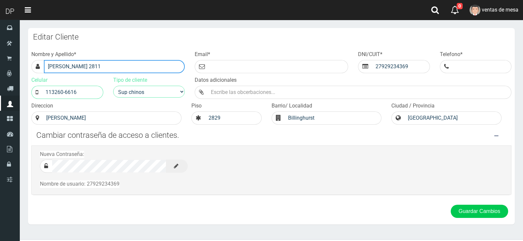
click at [71, 62] on input "Eva Peron 2811" at bounding box center [114, 66] width 141 height 13
click at [65, 64] on input "Eva Peron 2811" at bounding box center [114, 66] width 141 height 13
type input "EVA PERON 2811 (BILLINGHUSRT)"
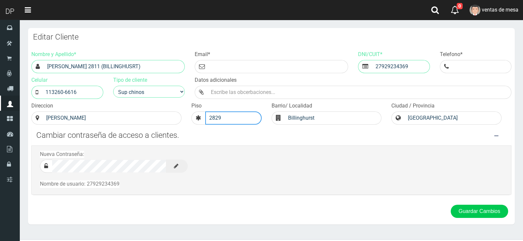
click at [227, 117] on input "2829" at bounding box center [233, 118] width 56 height 13
click at [481, 215] on button "Guardar Cambios" at bounding box center [479, 211] width 57 height 13
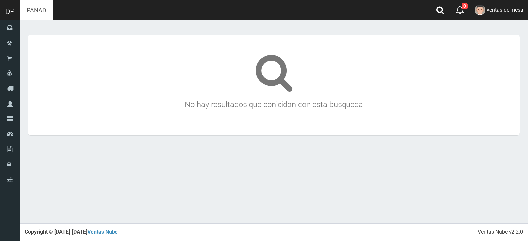
click at [53, 5] on input "PANADERIA BUENOS ARTESANOS [PERSON_NAME]. [PERSON_NAME] 2829 (Buenos Artesanos)" at bounding box center [36, 10] width 33 height 20
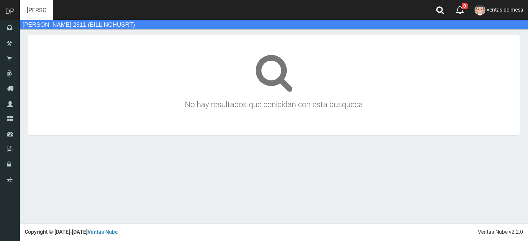
type input "[PERSON_NAME] 2811 (BILLINGHUSRT)"
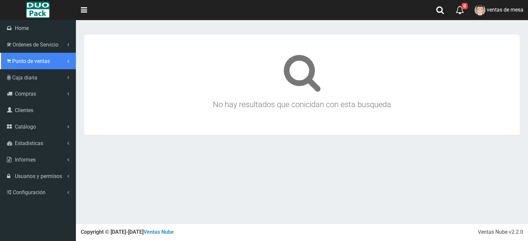
click at [45, 61] on span "Punto de ventas" at bounding box center [31, 61] width 38 height 6
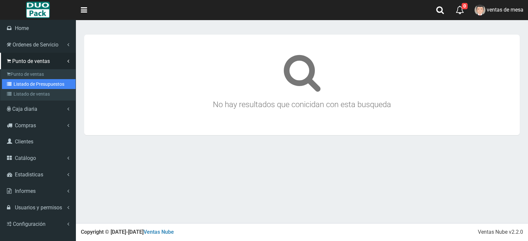
click at [51, 83] on link "Listado de Presupuestos" at bounding box center [39, 84] width 74 height 10
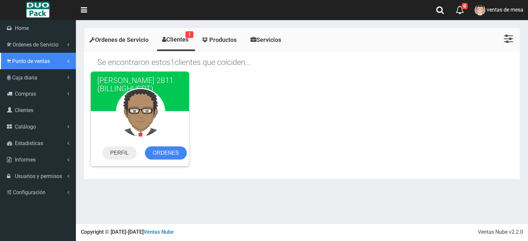
click at [15, 65] on link "Punto de ventas" at bounding box center [38, 61] width 76 height 16
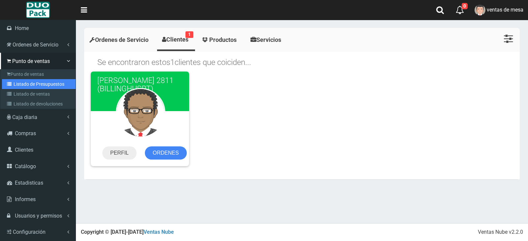
click at [23, 84] on link "Listado de Presupuestos" at bounding box center [39, 84] width 74 height 10
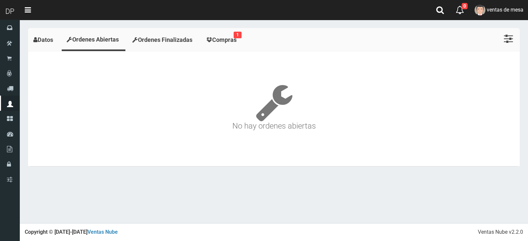
click at [205, 30] on ul "Datos Ordenes Abiertas Ordenes Finalizadas Compras 1 Ver Listado Ver Tarjetas" at bounding box center [274, 39] width 492 height 23
click at [242, 47] on link "Compras 1" at bounding box center [222, 40] width 43 height 20
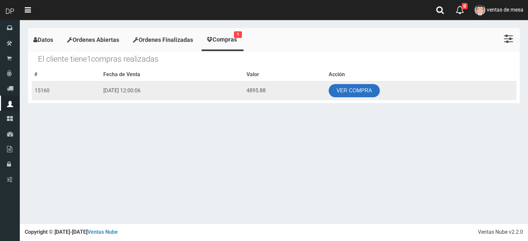
click at [351, 91] on link "VER COMPRA" at bounding box center [354, 90] width 51 height 13
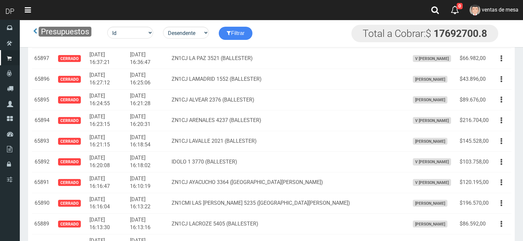
scroll to position [4311, 0]
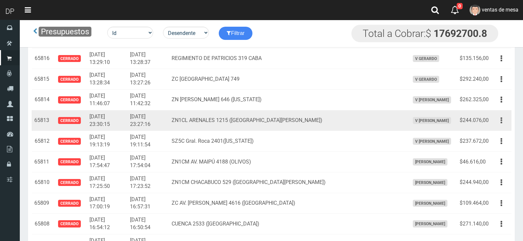
click at [495, 119] on button "button" at bounding box center [501, 121] width 15 height 12
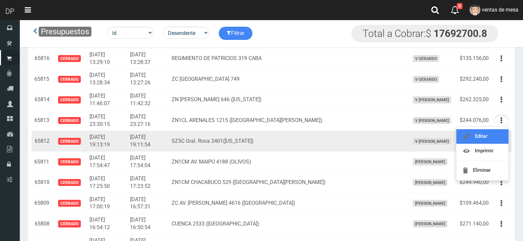
click at [494, 133] on link "Editar" at bounding box center [482, 136] width 52 height 15
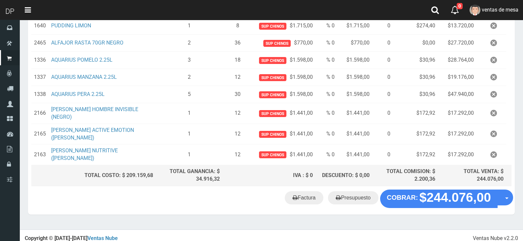
scroll to position [200, 0]
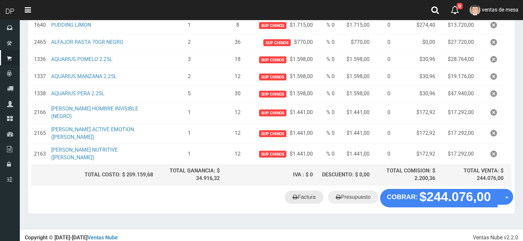
click at [316, 198] on link "Factura" at bounding box center [304, 197] width 39 height 13
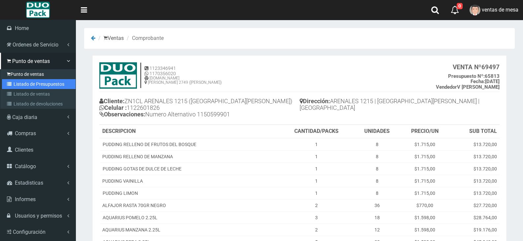
drag, startPoint x: 52, startPoint y: 82, endPoint x: 36, endPoint y: 78, distance: 16.6
click at [52, 82] on link "Listado de Presupuestos" at bounding box center [39, 84] width 74 height 10
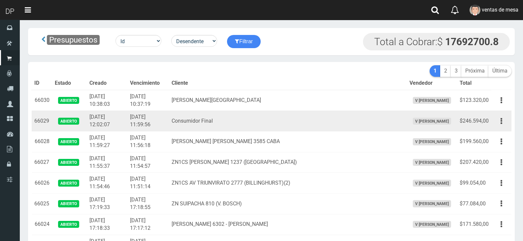
drag, startPoint x: 0, startPoint y: 0, endPoint x: 212, endPoint y: 125, distance: 245.8
click at [212, 125] on td "Consumidor Final" at bounding box center [288, 121] width 238 height 21
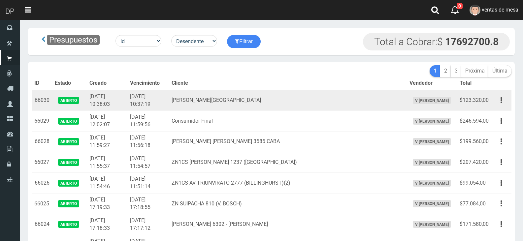
click at [227, 103] on td "TEODORO PLAZA 3427 CIUDADELA" at bounding box center [288, 100] width 238 height 21
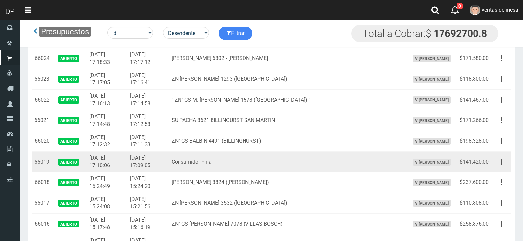
click at [244, 161] on td "Consumidor Final" at bounding box center [288, 162] width 238 height 21
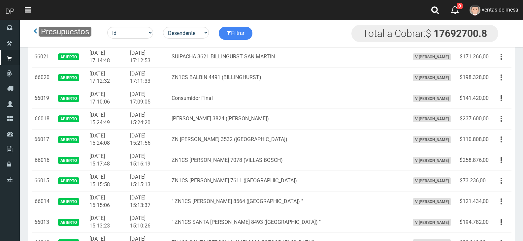
scroll to position [198, 0]
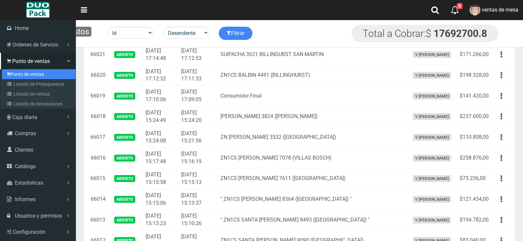
click at [12, 75] on link "Punto de ventas" at bounding box center [39, 74] width 74 height 10
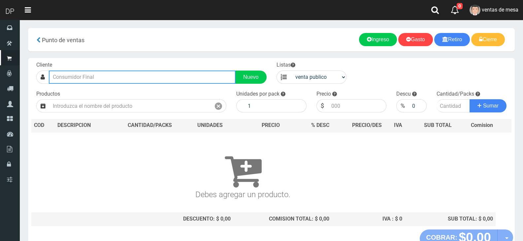
click at [163, 79] on input "text" at bounding box center [142, 77] width 187 height 13
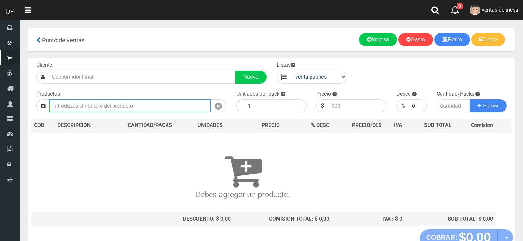
click at [163, 111] on input "text" at bounding box center [129, 105] width 161 height 13
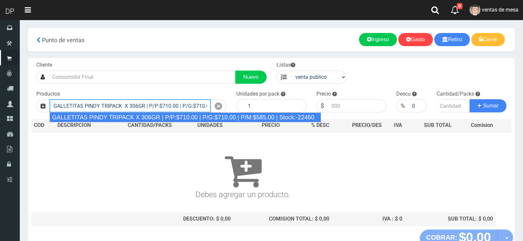
scroll to position [0, 74]
type input "GALLETITAS PINDY TRIPACK X 306GR | P/P:$710.00 | P/G:$710.00 | P/M:$585.00 | St…"
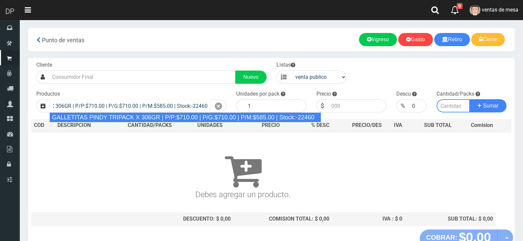
type input "12"
type input "710.00"
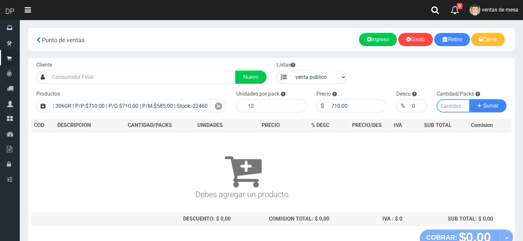
scroll to position [0, 0]
